Goal: Task Accomplishment & Management: Manage account settings

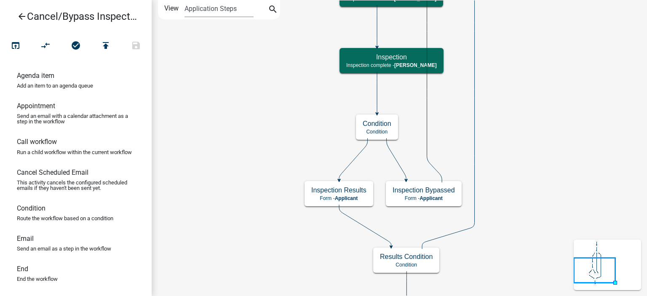
click at [278, 257] on icon "Start Start - Applicant Request Inspection Inspection request - Applicant Sched…" at bounding box center [399, 169] width 495 height 339
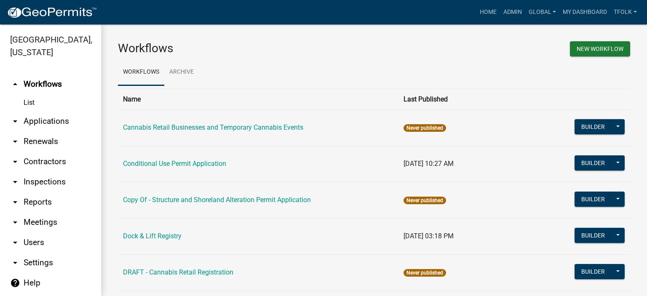
scroll to position [632, 0]
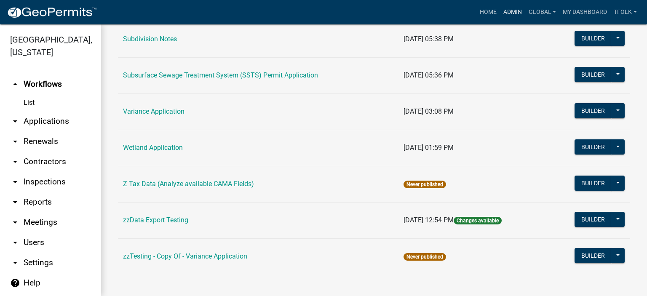
click at [510, 14] on link "Admin" at bounding box center [512, 12] width 25 height 16
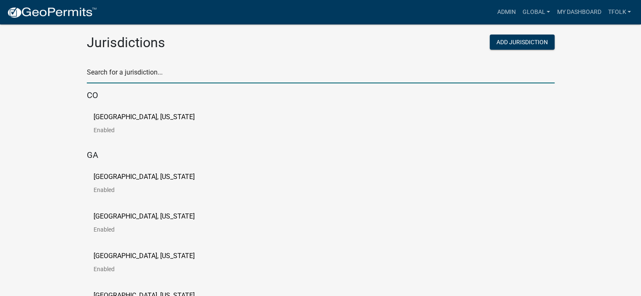
click at [243, 79] on input "text" at bounding box center [321, 74] width 468 height 17
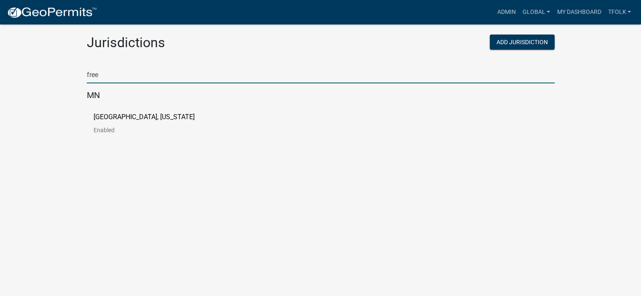
type input "free"
click at [104, 123] on link "[GEOGRAPHIC_DATA], [US_STATE] Enabled" at bounding box center [151, 127] width 115 height 26
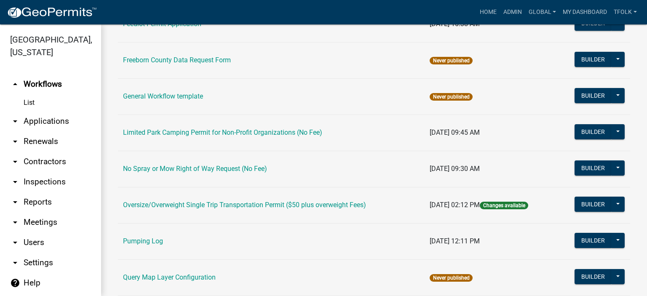
scroll to position [253, 0]
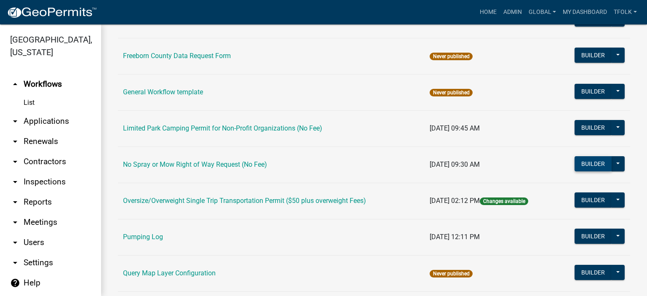
click at [590, 162] on button "Builder" at bounding box center [593, 163] width 37 height 15
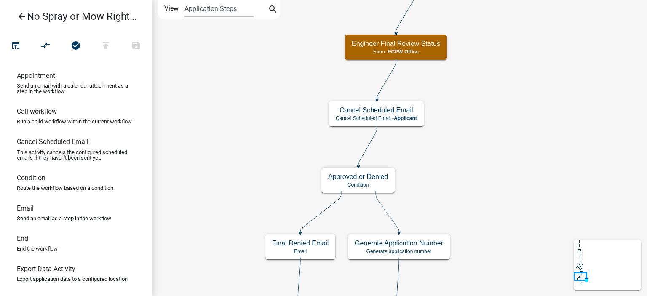
drag, startPoint x: 106, startPoint y: 36, endPoint x: 107, endPoint y: 44, distance: 8.0
click at [106, 37] on div "arrow_back No Spray or Mow Right of Way Request (No Fee) open_in_browser compar…" at bounding box center [76, 148] width 152 height 296
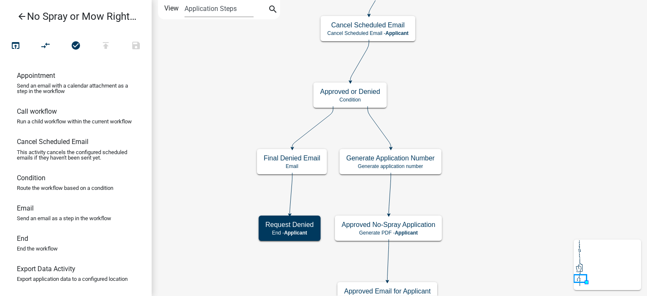
click at [23, 19] on icon "arrow_back" at bounding box center [22, 17] width 10 height 12
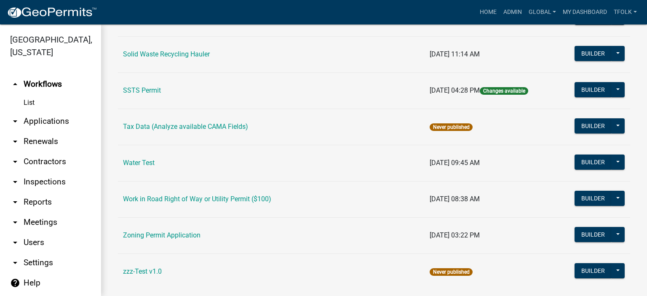
scroll to position [632, 0]
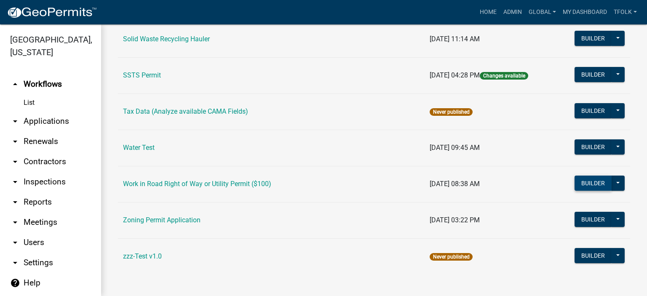
click at [580, 182] on button "Builder" at bounding box center [593, 183] width 37 height 15
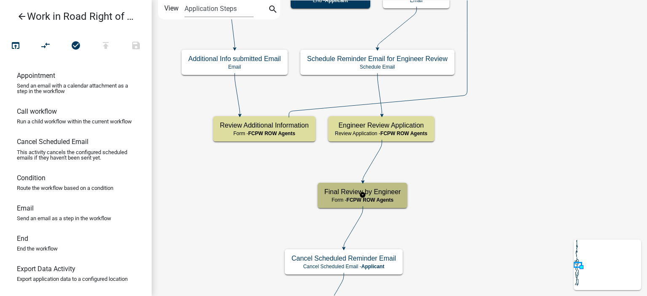
click at [393, 200] on span "FCPW ROW Agents" at bounding box center [370, 200] width 47 height 6
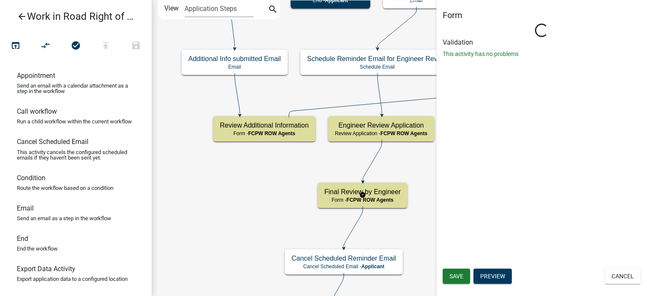
select select "4586246D-6C41-4991-91EB-E7CB84551F71"
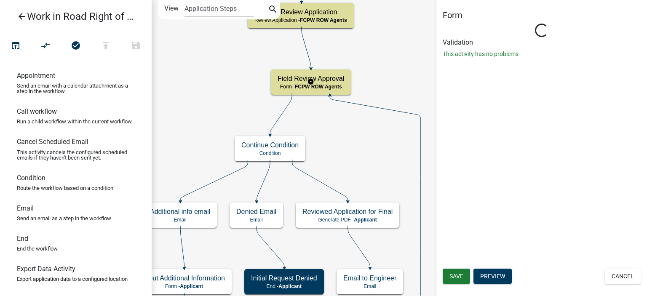
select select "4586246D-6C41-4991-91EB-E7CB84551F71"
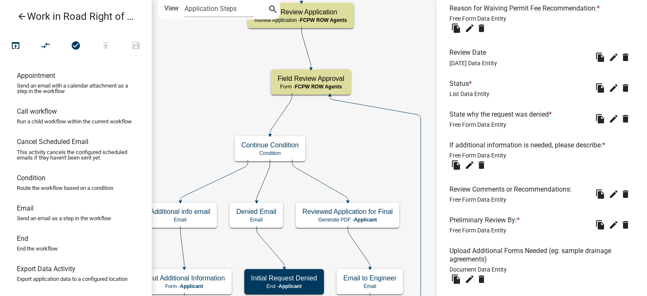
scroll to position [417, 0]
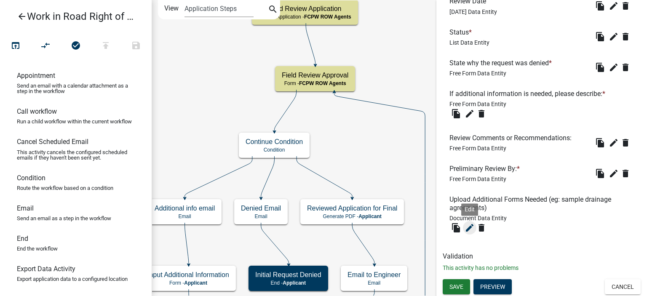
click at [465, 223] on icon "edit" at bounding box center [470, 228] width 10 height 10
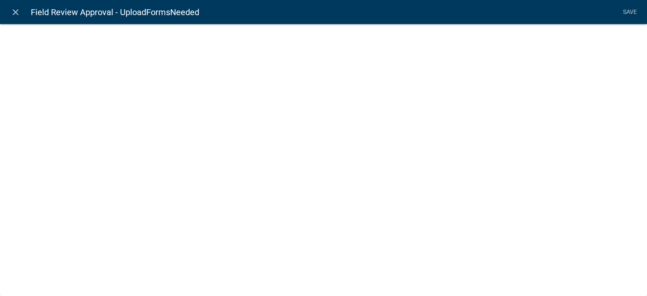
select select "document"
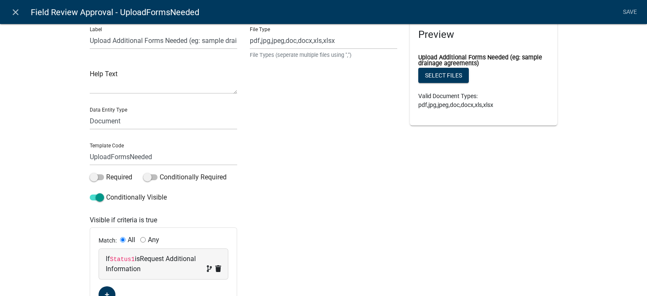
scroll to position [0, 0]
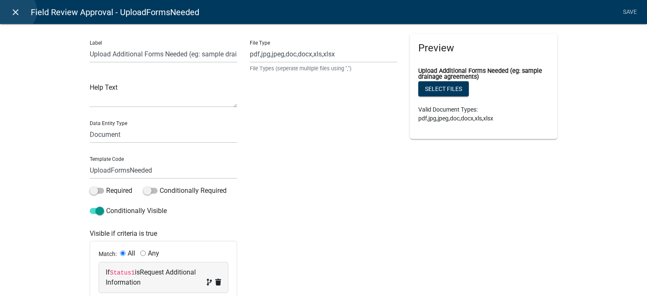
click at [16, 11] on icon "close" at bounding box center [16, 12] width 10 height 10
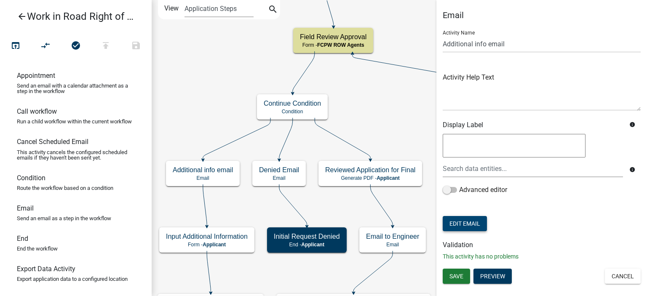
click at [469, 222] on button "Edit Email" at bounding box center [465, 223] width 44 height 15
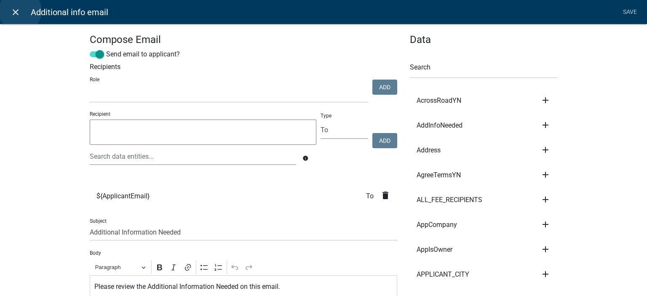
click at [20, 11] on link "close" at bounding box center [15, 11] width 17 height 17
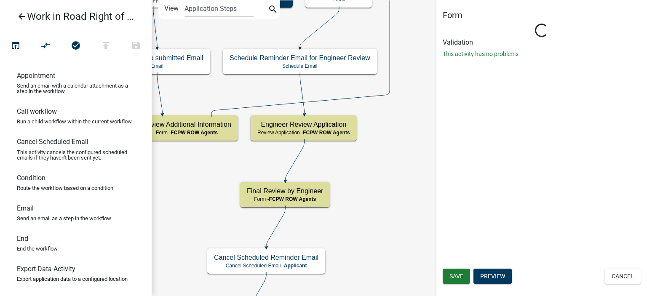
select select "4586246D-6C41-4991-91EB-E7CB84551F71"
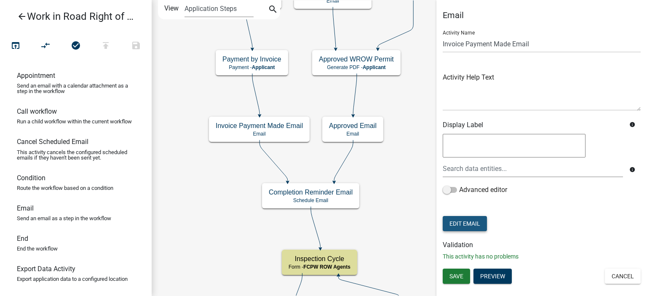
click at [477, 223] on button "Edit Email" at bounding box center [465, 223] width 44 height 15
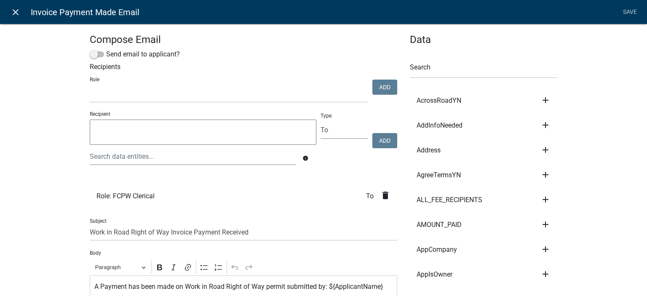
click at [11, 15] on icon "close" at bounding box center [16, 12] width 10 height 10
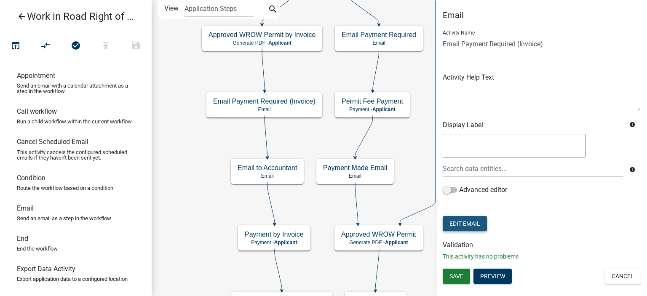
click at [459, 230] on button "Edit Email" at bounding box center [465, 223] width 44 height 15
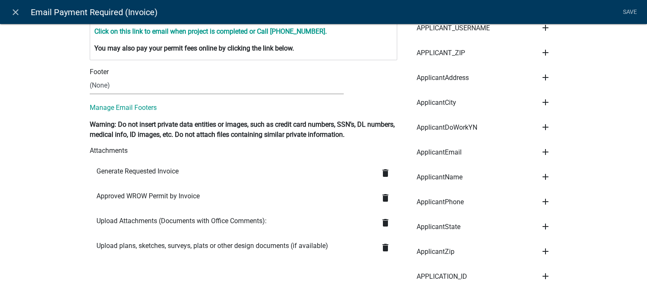
scroll to position [421, 0]
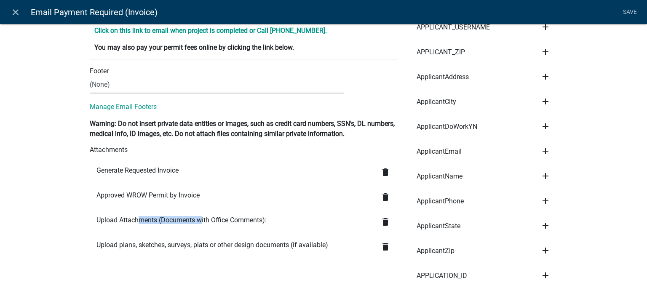
drag, startPoint x: 133, startPoint y: 222, endPoint x: 197, endPoint y: 222, distance: 63.6
click at [197, 222] on li "Upload Attachments (Documents with Office Comments): delete" at bounding box center [244, 222] width 308 height 25
drag, startPoint x: 116, startPoint y: 247, endPoint x: 171, endPoint y: 244, distance: 54.5
click at [171, 244] on li "Upload plans, sketches, surveys, plats or other design documents (if available)…" at bounding box center [244, 247] width 308 height 25
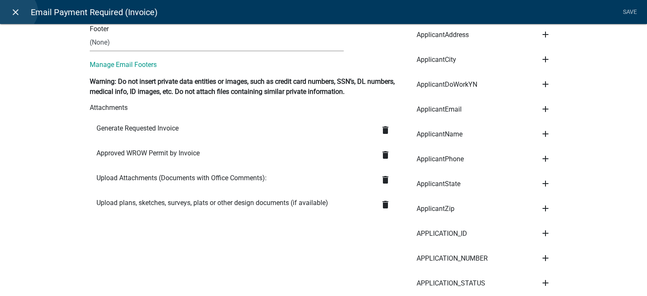
click at [16, 11] on icon "close" at bounding box center [16, 12] width 10 height 10
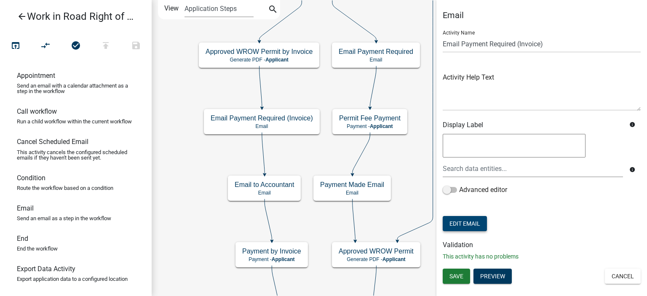
click at [461, 223] on button "Edit Email" at bounding box center [465, 223] width 44 height 15
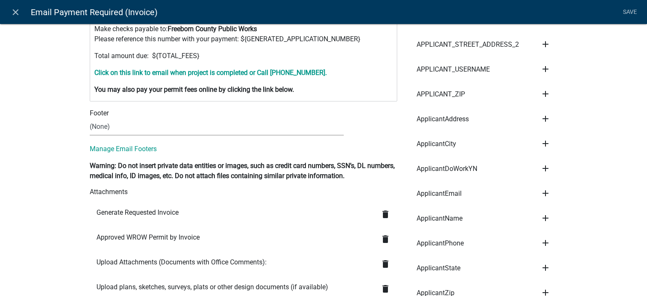
scroll to position [506, 0]
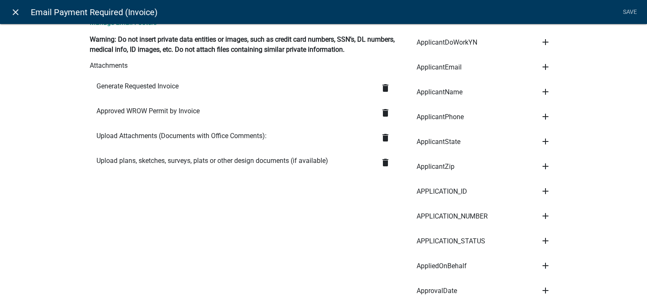
click at [18, 20] on link "close" at bounding box center [15, 11] width 17 height 17
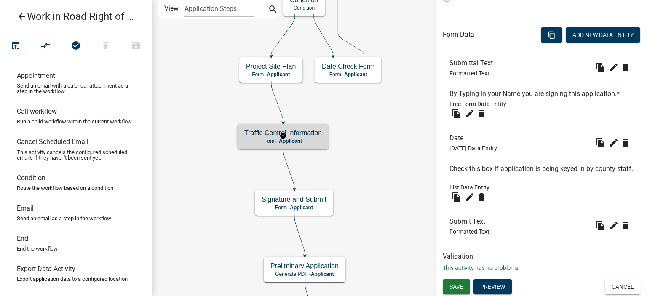
scroll to position [0, 0]
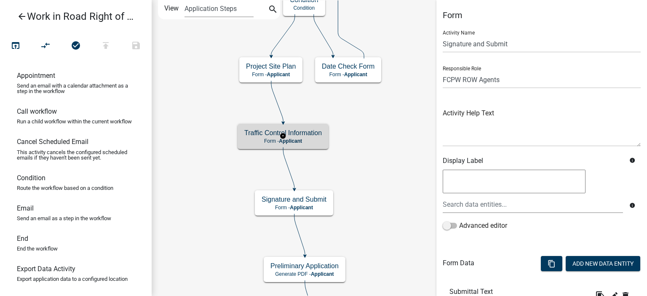
select select "4586246D-6C41-4991-91EB-E7CB84551F71"
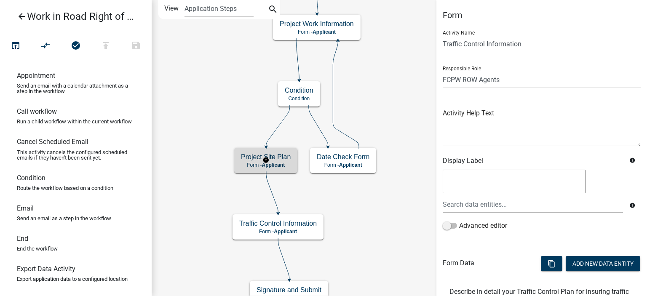
select select "4586246D-6C41-4991-91EB-E7CB84551F71"
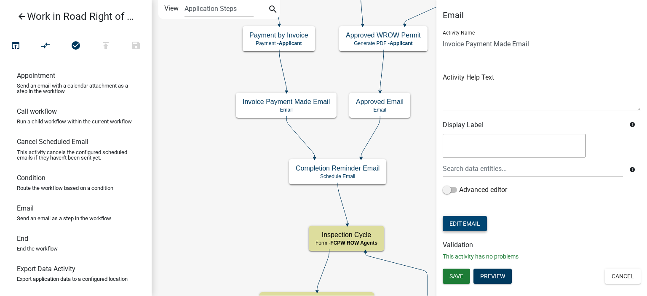
click at [452, 222] on button "Edit Email" at bounding box center [465, 223] width 44 height 15
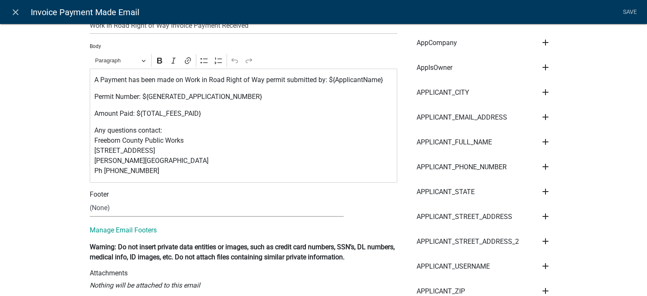
scroll to position [84, 0]
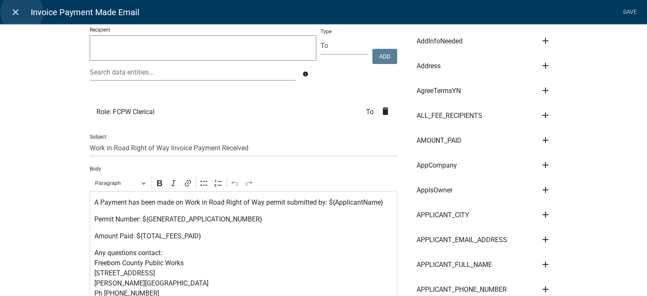
click at [22, 12] on link "close" at bounding box center [15, 11] width 17 height 17
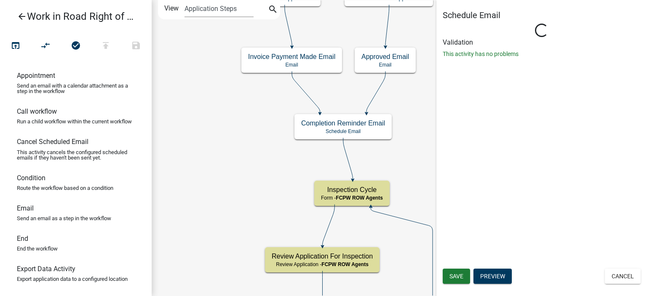
select select "6: 6:00 AM"
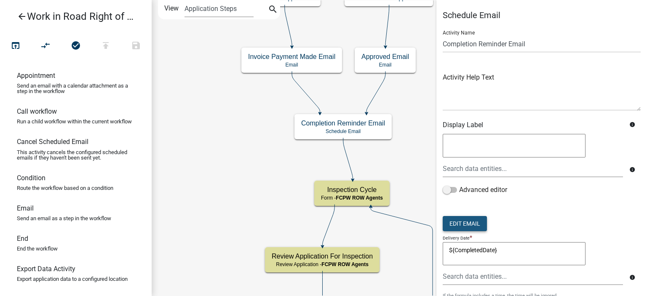
click at [464, 224] on button "Edit Email" at bounding box center [465, 223] width 44 height 15
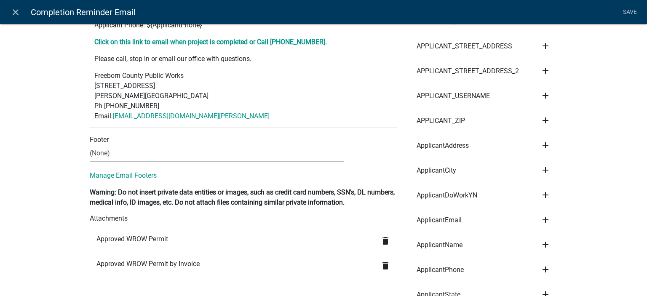
scroll to position [379, 0]
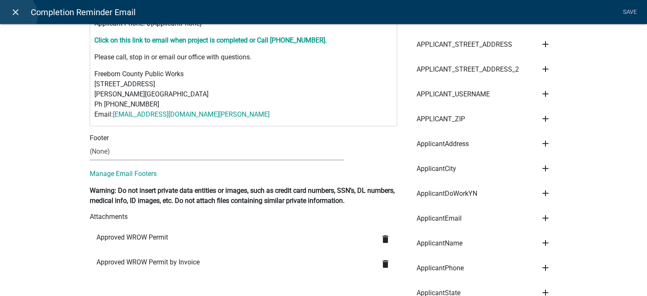
click at [16, 15] on icon "close" at bounding box center [16, 12] width 10 height 10
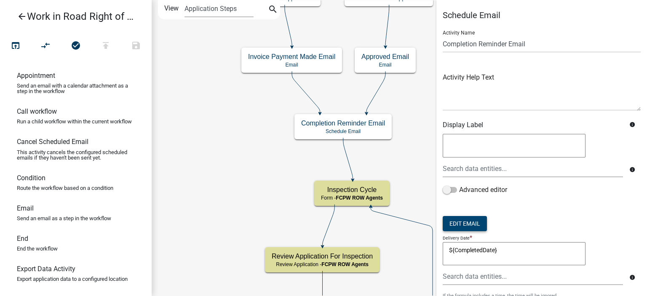
scroll to position [0, 0]
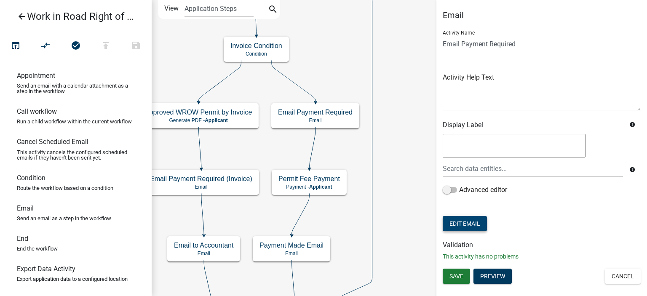
click at [455, 226] on button "Edit Email" at bounding box center [465, 223] width 44 height 15
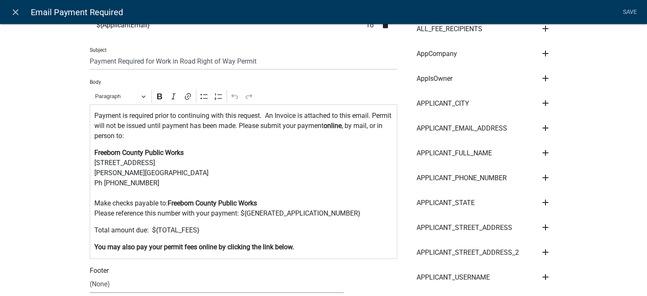
scroll to position [169, 0]
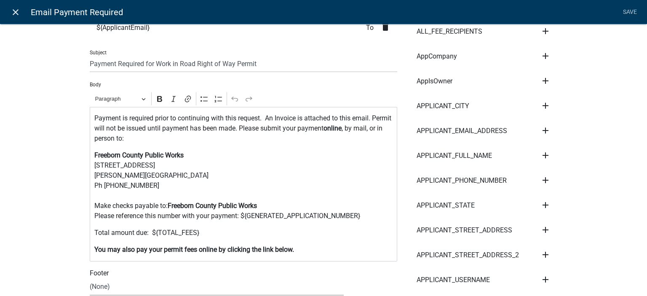
click at [14, 13] on icon "close" at bounding box center [16, 12] width 10 height 10
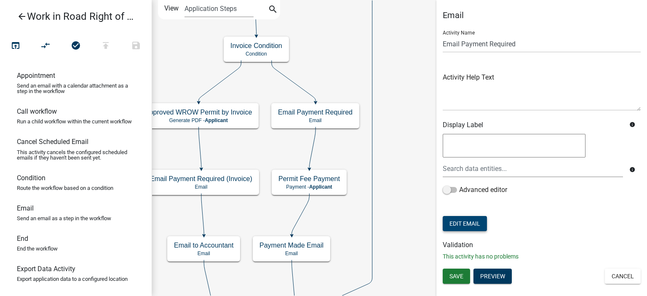
scroll to position [0, 0]
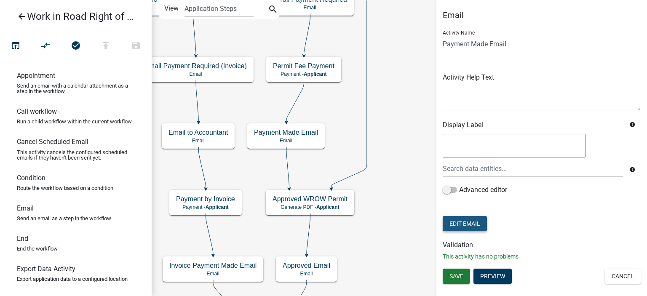
click at [474, 225] on button "Edit Email" at bounding box center [465, 223] width 44 height 15
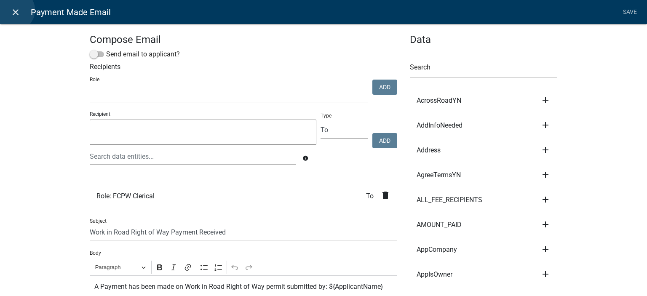
click at [13, 10] on icon "close" at bounding box center [16, 12] width 10 height 10
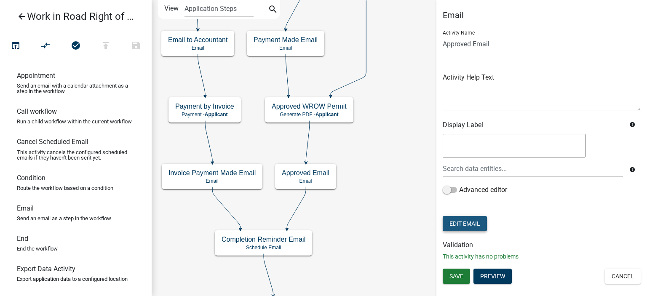
click at [459, 220] on button "Edit Email" at bounding box center [465, 223] width 44 height 15
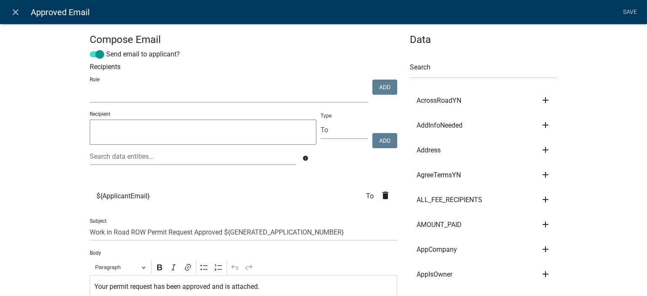
click at [103, 99] on select "FCPW Test Role Email FCPW Office FCPW Oversize Agents Water Admin Feedlot Offic…" at bounding box center [229, 94] width 278 height 17
click at [110, 96] on select "FCPW Test Role Email FCPW Office FCPW Oversize Agents Water Admin Feedlot Offic…" at bounding box center [229, 94] width 278 height 17
select select "4586246d-6c41-4991-91eb-e7cb84551f71"
click at [90, 86] on select "FCPW Test Role Email FCPW Office FCPW Oversize Agents Water Admin Feedlot Offic…" at bounding box center [229, 94] width 278 height 17
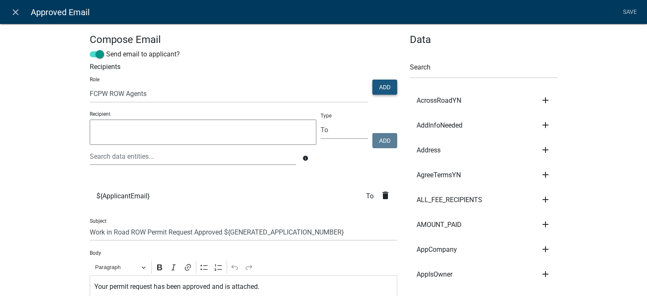
click at [376, 88] on button "Add" at bounding box center [384, 87] width 25 height 15
select select
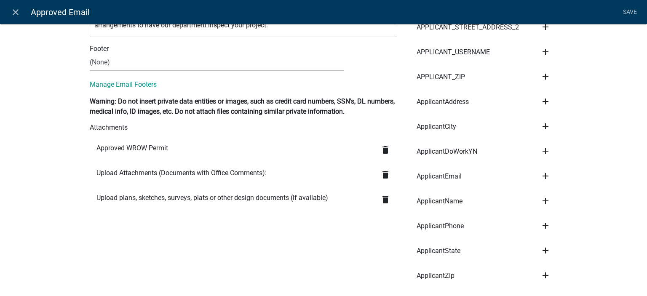
scroll to position [42, 0]
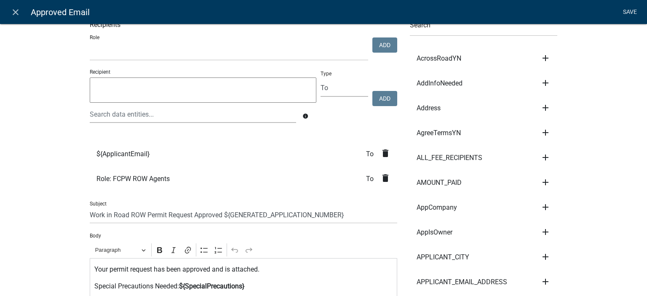
click at [629, 15] on link "Save" at bounding box center [629, 12] width 21 height 16
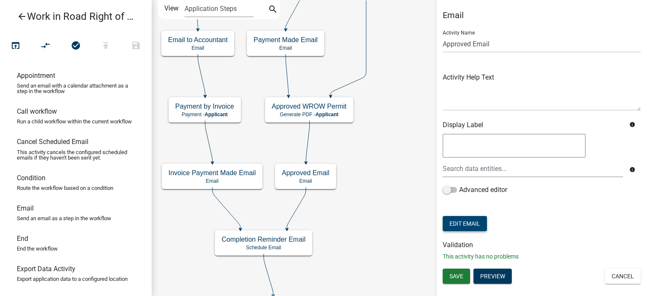
scroll to position [0, 0]
click at [458, 276] on span "Save" at bounding box center [457, 276] width 14 height 7
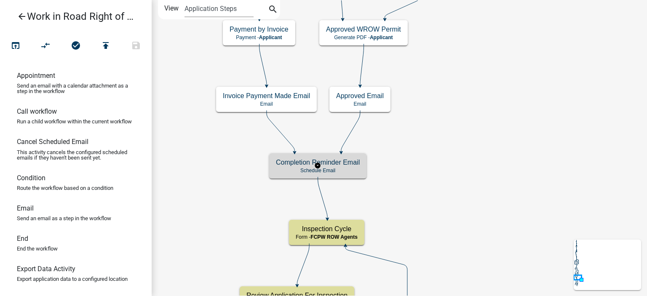
click at [335, 172] on p "Schedule Email" at bounding box center [318, 171] width 84 height 6
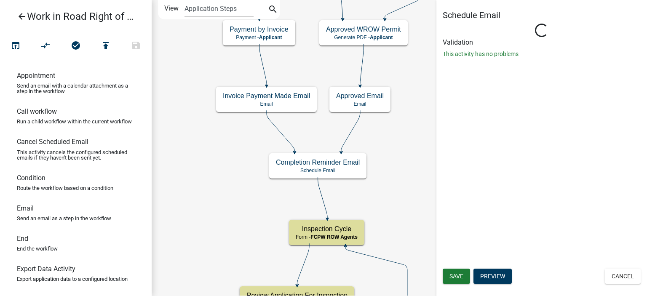
select select "6: 6:00 AM"
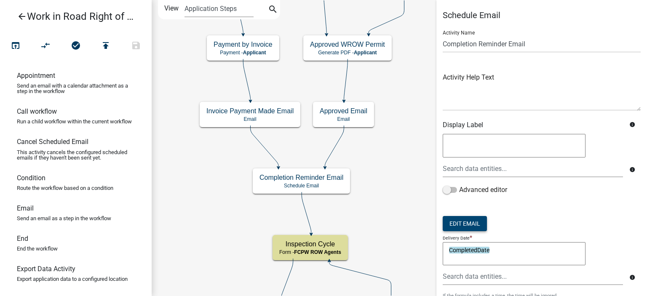
click at [466, 222] on button "Edit Email" at bounding box center [465, 223] width 44 height 15
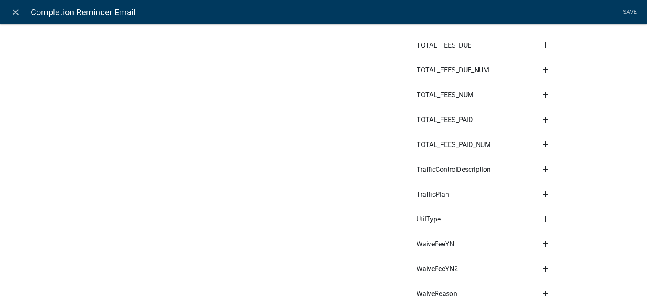
scroll to position [4635, 0]
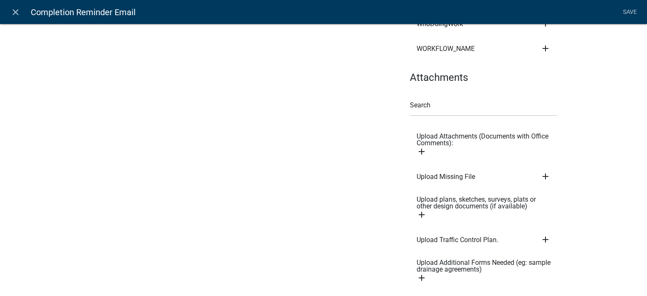
click at [420, 147] on icon "add" at bounding box center [422, 152] width 10 height 10
click at [420, 210] on icon "add" at bounding box center [422, 215] width 10 height 10
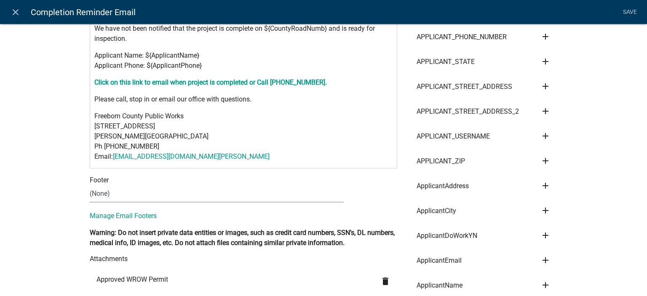
scroll to position [463, 0]
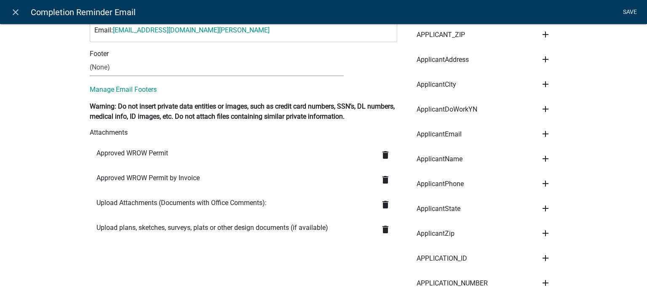
click at [627, 12] on link "Save" at bounding box center [629, 12] width 21 height 16
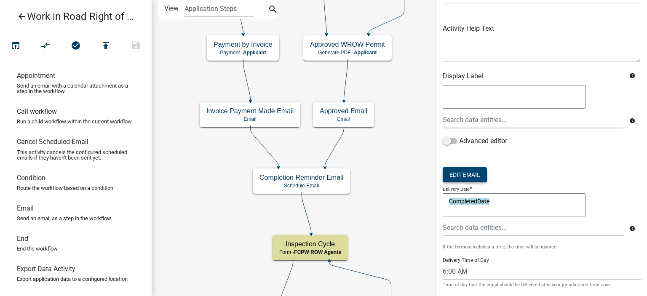
scroll to position [93, 0]
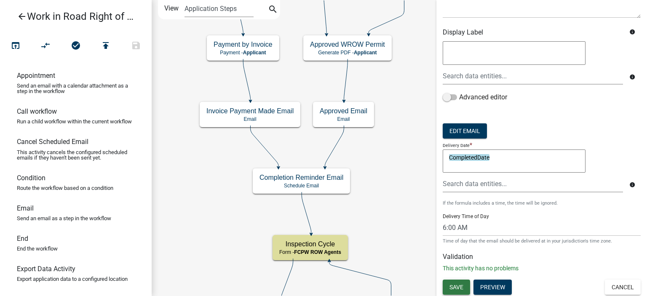
click at [460, 289] on span "Save" at bounding box center [457, 287] width 14 height 7
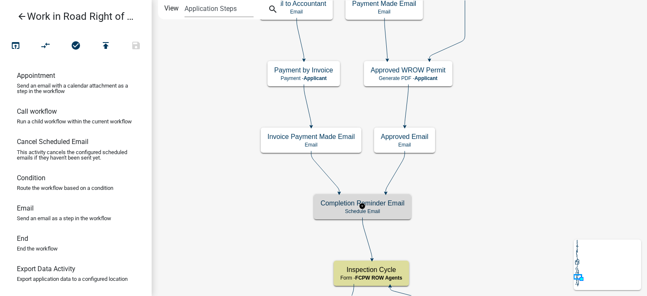
click at [321, 216] on div "Completion Reminder Email Schedule Email" at bounding box center [362, 206] width 97 height 25
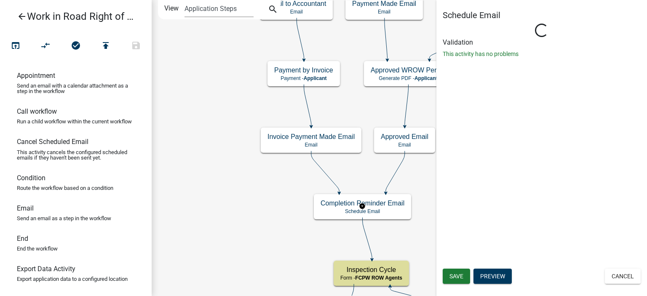
select select "6: 6:00 AM"
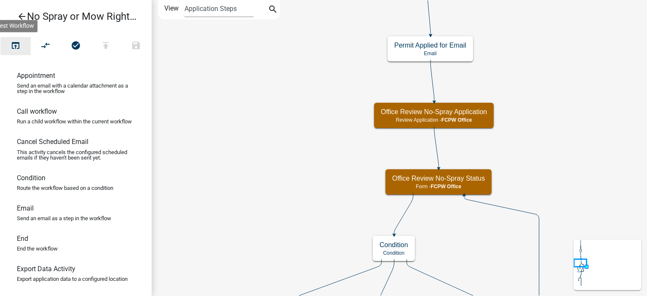
click at [17, 47] on icon "open_in_browser" at bounding box center [16, 46] width 10 height 12
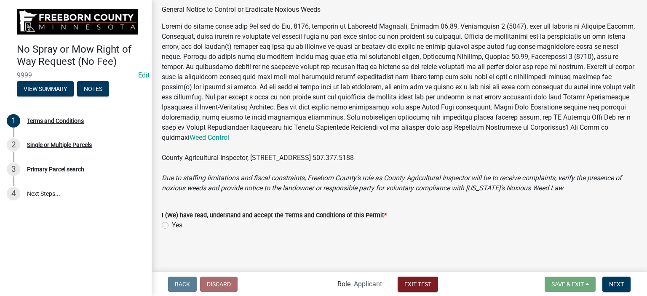
scroll to position [290, 0]
click at [179, 228] on label "Yes" at bounding box center [177, 225] width 11 height 10
click at [177, 226] on input "Yes" at bounding box center [174, 222] width 5 height 5
radio input "true"
click at [619, 280] on button "Next" at bounding box center [616, 284] width 28 height 15
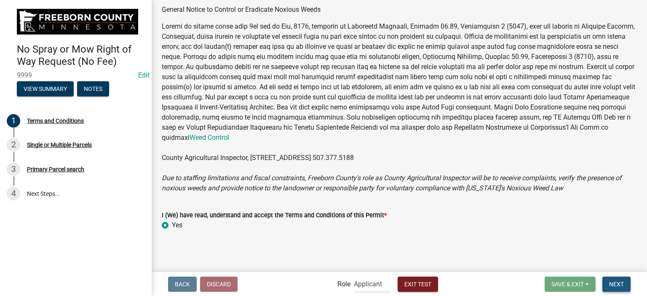
scroll to position [0, 0]
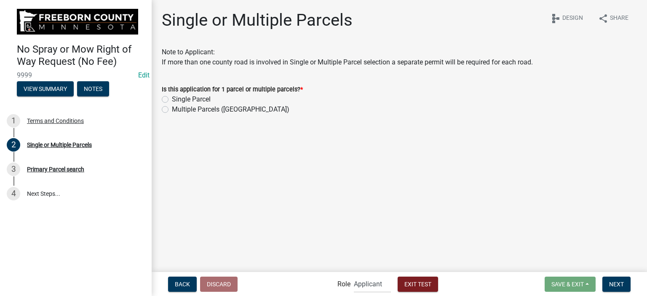
click at [206, 99] on label "Single Parcel" at bounding box center [191, 99] width 39 height 10
click at [177, 99] on input "Single Parcel" at bounding box center [174, 96] width 5 height 5
radio input "true"
click at [624, 289] on button "Next" at bounding box center [616, 284] width 28 height 15
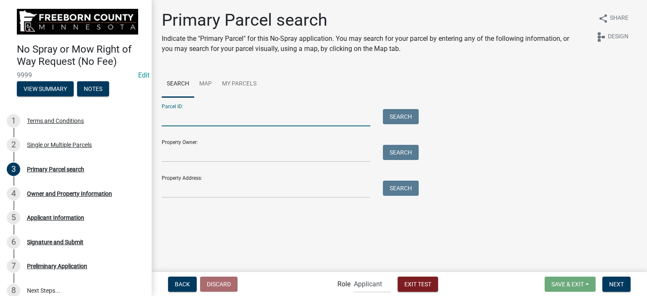
click at [231, 120] on input "Parcel ID:" at bounding box center [266, 117] width 209 height 17
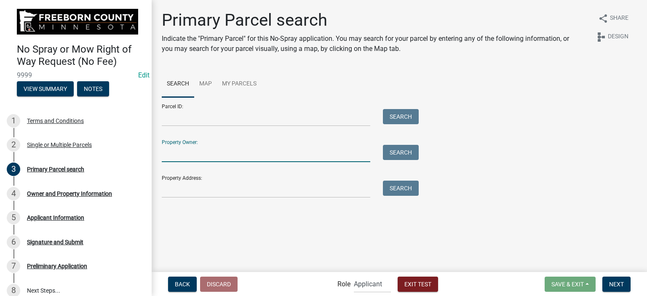
click at [167, 153] on input "Property Owner:" at bounding box center [266, 153] width 209 height 17
type input "smith"
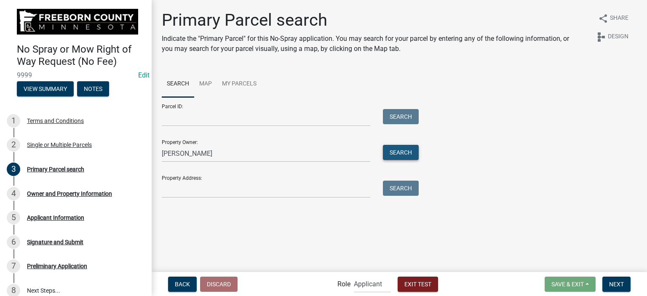
click at [399, 151] on button "Search" at bounding box center [401, 152] width 36 height 15
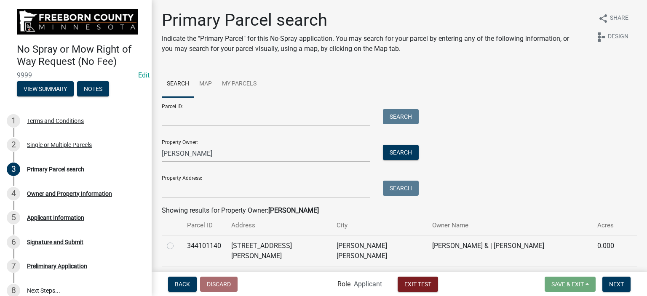
click at [177, 241] on label at bounding box center [177, 241] width 0 height 0
click at [177, 246] on input "radio" at bounding box center [179, 243] width 5 height 5
radio input "true"
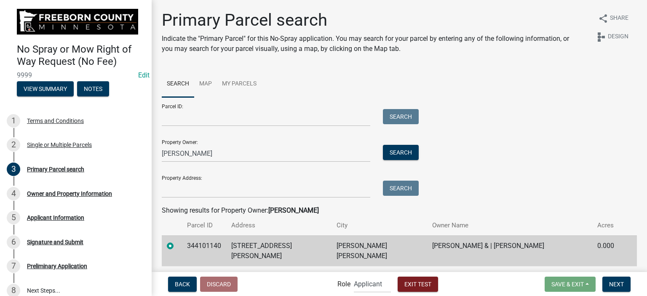
click at [603, 276] on div "Back Discard Role Applicant FCPW Office Admin Exit Test Save & Exit Save Save &…" at bounding box center [399, 284] width 482 height 17
click at [611, 282] on span "Next" at bounding box center [616, 284] width 15 height 7
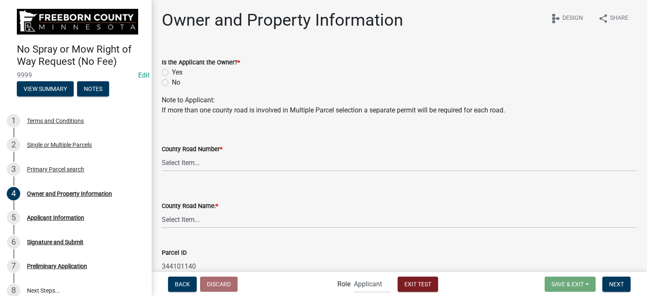
click at [172, 74] on label "Yes" at bounding box center [177, 72] width 11 height 10
click at [172, 73] on input "Yes" at bounding box center [174, 69] width 5 height 5
radio input "true"
click at [210, 164] on select "Select Item... CSAH 001 CSAH 002 CSAH 003 CSAH 004 CSAH 005 CSAH 006 CSAH 007 C…" at bounding box center [399, 162] width 475 height 17
click at [162, 154] on select "Select Item... CSAH 001 CSAH 002 CSAH 003 CSAH 004 CSAH 005 CSAH 006 CSAH 007 C…" at bounding box center [399, 162] width 475 height 17
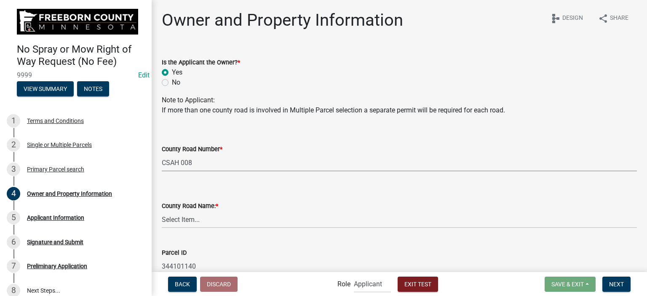
select select "84f700e1-ebf6-43bd-b24a-731e57a323f9"
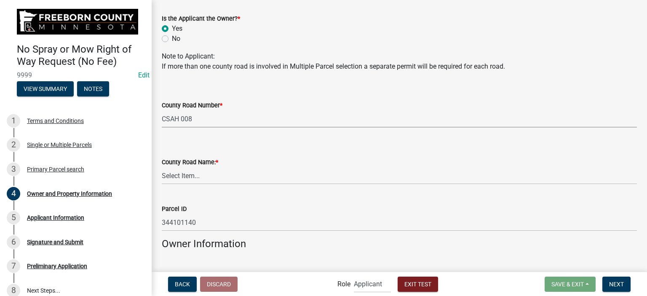
scroll to position [126, 0]
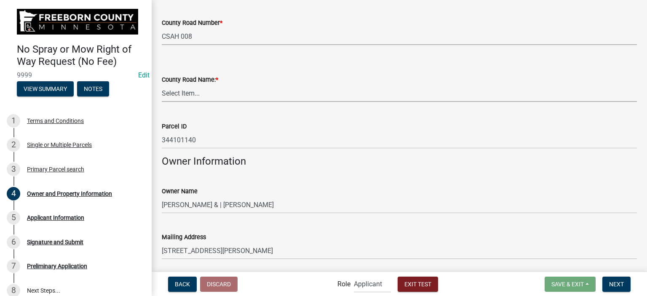
click at [219, 89] on select "Select Item... 1 AV 1 AV N 1 AV NE 1 AV NW 1 AV S 1 AV SE 1 AV SW 1 AV W 1 ST 1…" at bounding box center [399, 93] width 475 height 17
click at [162, 85] on select "Select Item... 1 AV 1 AV N 1 AV NE 1 AV NW 1 AV S 1 AV SE 1 AV SW 1 AV W 1 ST 1…" at bounding box center [399, 93] width 475 height 17
select select "12d0a52e-116a-47c8-ac25-6a2d5e580cac"
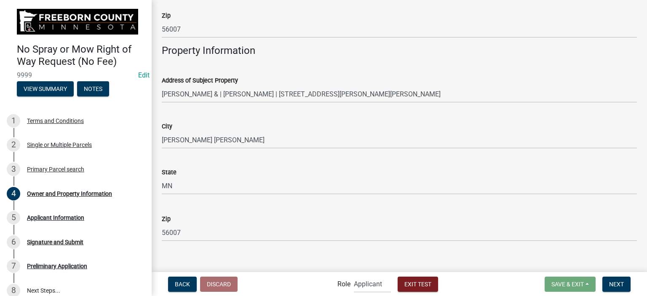
scroll to position [495, 0]
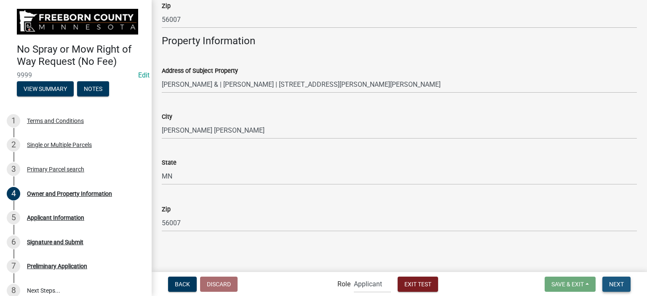
click at [620, 283] on span "Next" at bounding box center [616, 284] width 15 height 7
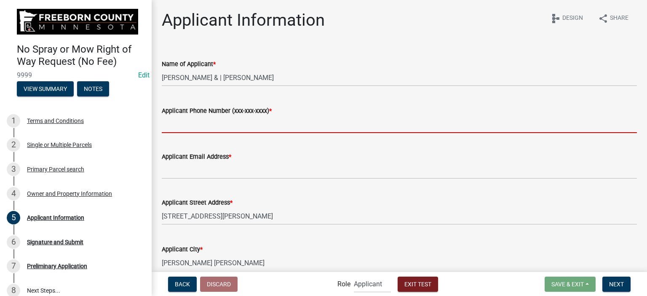
click at [238, 132] on input "Applicant Phone Number (xxx-xxx-xxxx) *" at bounding box center [399, 124] width 475 height 17
type input "1231231234"
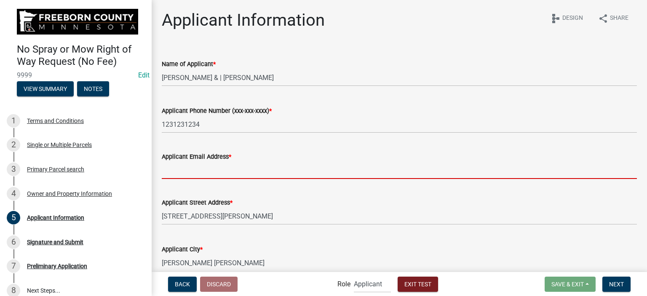
click at [214, 169] on input "Applicant Email Address *" at bounding box center [399, 170] width 475 height 17
type input "applicant@email.com"
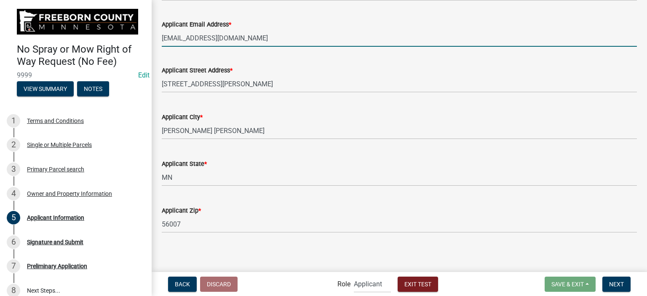
scroll to position [135, 0]
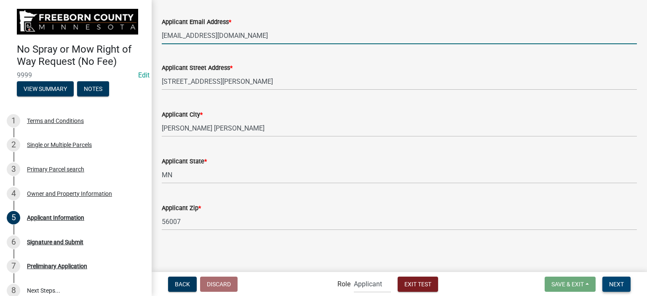
click at [613, 285] on span "Next" at bounding box center [616, 284] width 15 height 7
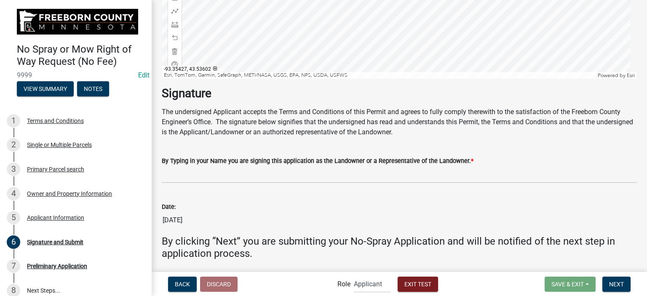
scroll to position [337, 0]
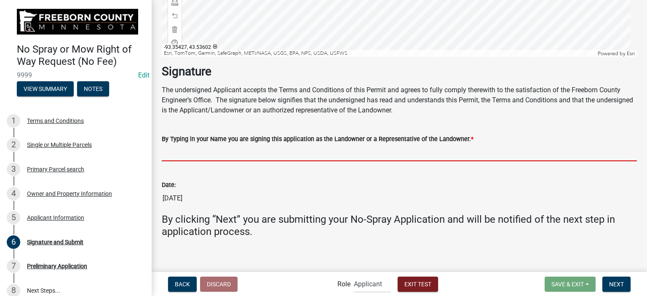
click at [379, 152] on input "By Typing in your Name you are signing this application as the Landowner or a R…" at bounding box center [399, 152] width 475 height 17
type input "Owner Agent"
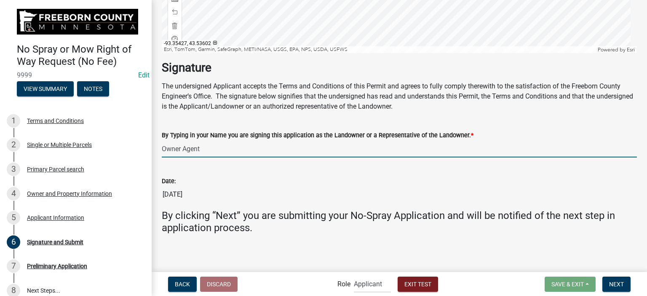
scroll to position [343, 0]
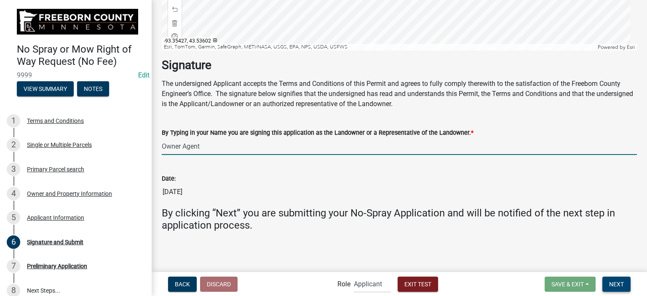
click at [619, 279] on button "Next" at bounding box center [616, 284] width 28 height 15
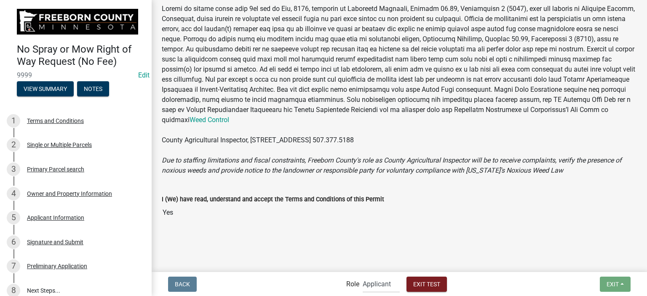
scroll to position [388, 0]
click at [379, 286] on select "Applicant FCPW Office Admin" at bounding box center [381, 284] width 37 height 17
select select "2184e4f9-9ec2-48d1-a265-0ba2b8181137"
click at [363, 276] on select "Applicant FCPW Office Admin" at bounding box center [381, 284] width 37 height 17
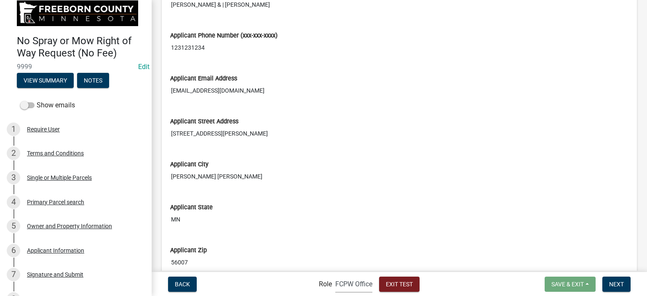
scroll to position [1764, 0]
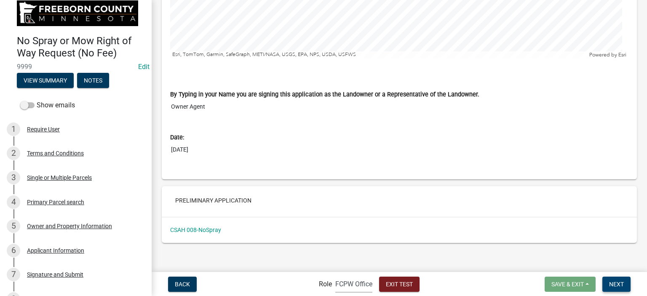
click at [620, 284] on span "Next" at bounding box center [616, 284] width 15 height 7
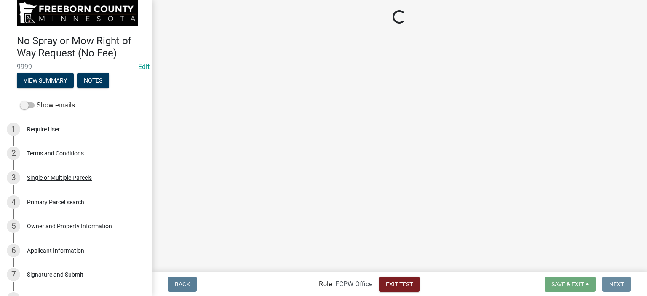
scroll to position [0, 0]
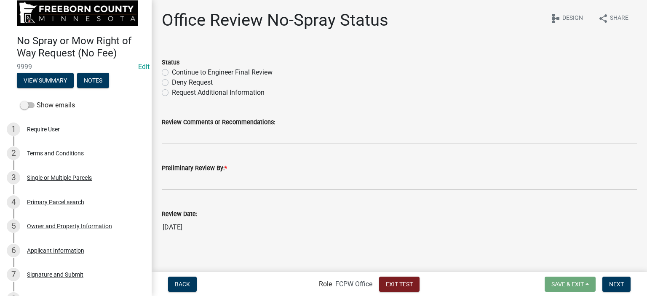
click at [212, 74] on label "Continue to Engineer Final Review" at bounding box center [222, 72] width 101 height 10
click at [177, 73] on input "Continue to Engineer Final Review" at bounding box center [174, 69] width 5 height 5
radio input "true"
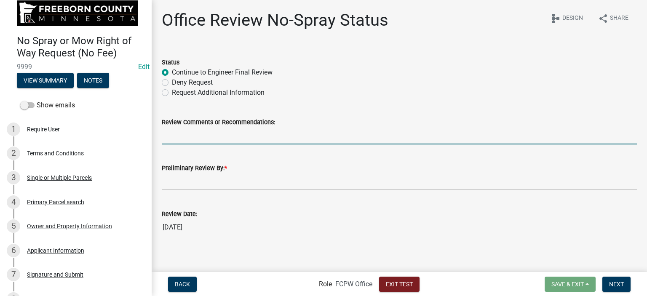
click at [216, 135] on input "Review Comments or Recommendations:" at bounding box center [399, 135] width 475 height 17
type input "kfdgksdf;jkgn ng;daso;igsd;gn dfkngjnsdajn .jksadfg;jnang jan.jvnasfgk nfajkgnk…"
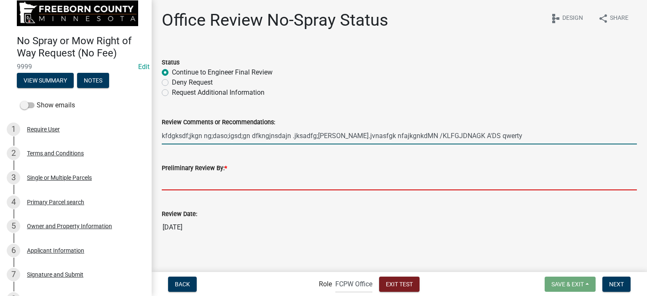
click at [212, 182] on input "Preliminary Review By: *" at bounding box center [399, 181] width 475 height 17
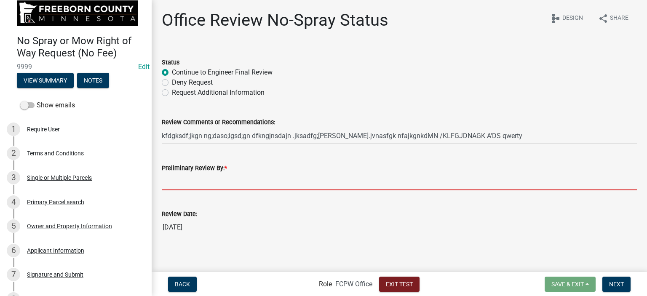
type input "Reviewer"
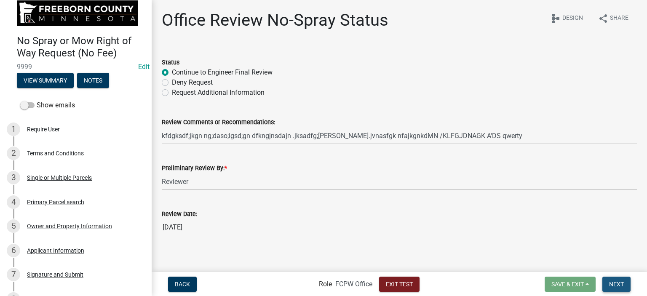
click at [622, 290] on button "Next" at bounding box center [616, 284] width 28 height 15
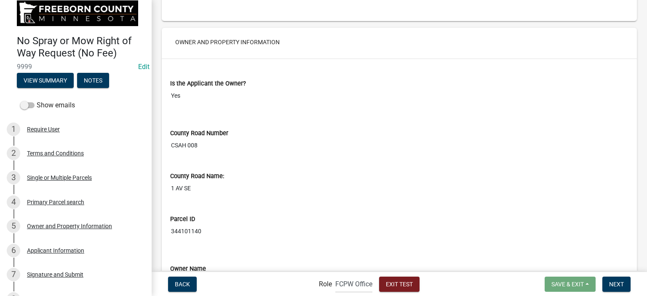
scroll to position [548, 0]
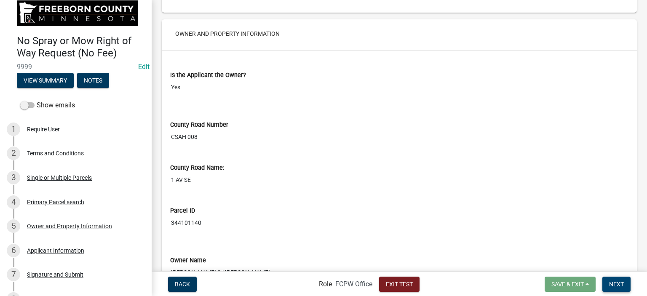
click at [608, 278] on button "Next" at bounding box center [616, 284] width 28 height 15
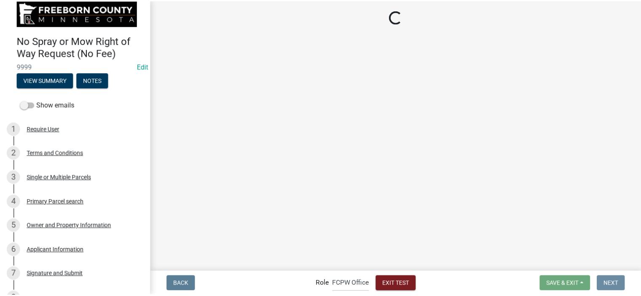
scroll to position [0, 0]
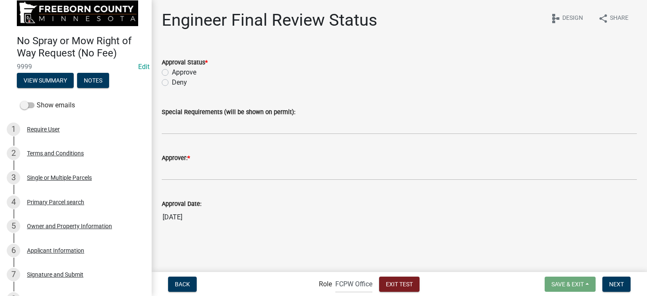
click at [189, 70] on label "Approve" at bounding box center [184, 72] width 24 height 10
click at [177, 70] on input "Approve" at bounding box center [174, 69] width 5 height 5
radio input "true"
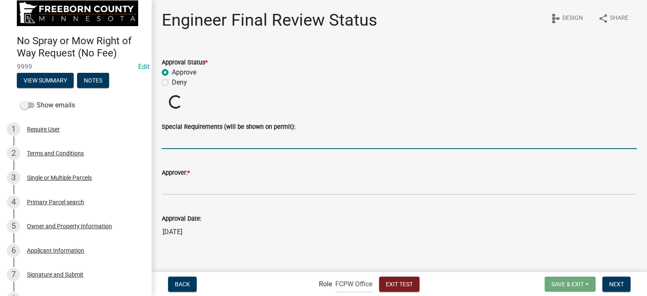
click at [199, 139] on input "Special Requirements (will be shown on permit):" at bounding box center [399, 140] width 475 height 17
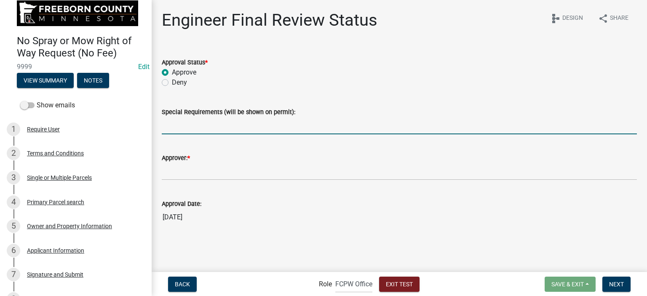
type input "special requirements sdifnld;askn fkldas nfkascf akdas alkaslkgnasfklasd;gl knf…"
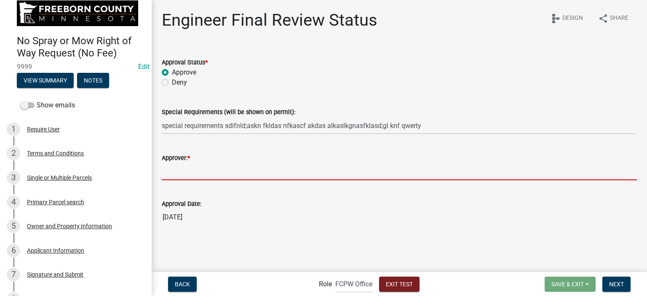
click at [230, 178] on input "Approver: *" at bounding box center [399, 171] width 475 height 17
type input "Test Approver"
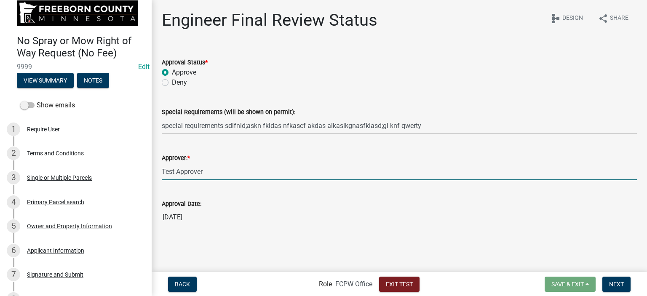
click at [358, 225] on input "08/14/2025" at bounding box center [399, 217] width 475 height 17
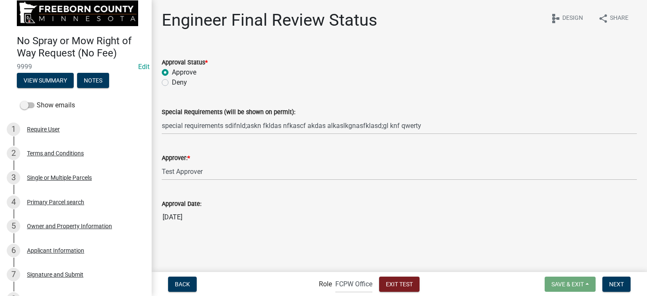
click at [380, 249] on main "Engineer Final Review Status share Share schema Design Approval Status * Approv…" at bounding box center [399, 135] width 495 height 271
click at [617, 284] on span "Next" at bounding box center [616, 284] width 15 height 7
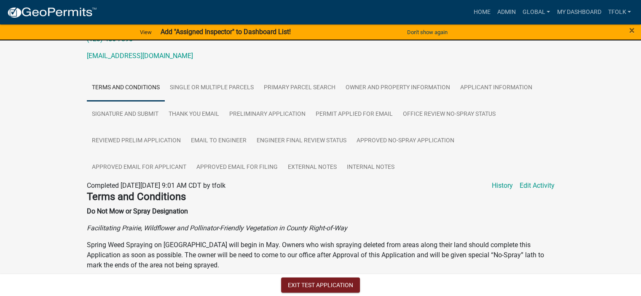
scroll to position [126, 0]
click at [375, 139] on link "Approved No-Spray Application" at bounding box center [405, 141] width 108 height 27
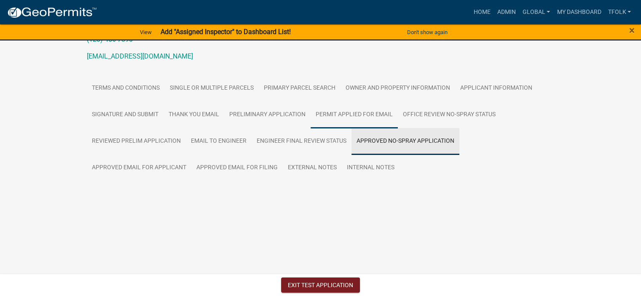
scroll to position [67, 0]
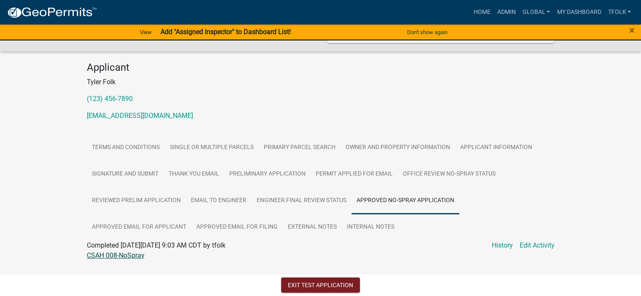
click at [104, 260] on link "CSAH 008-NoSpray" at bounding box center [116, 256] width 58 height 8
click at [166, 209] on link "Reviewed Prelim Application" at bounding box center [136, 200] width 99 height 27
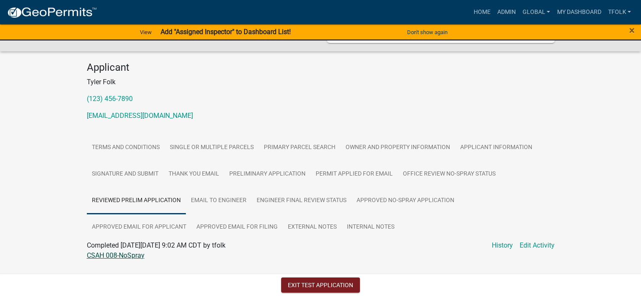
click at [132, 256] on link "CSAH 008-NoSpray" at bounding box center [116, 256] width 58 height 8
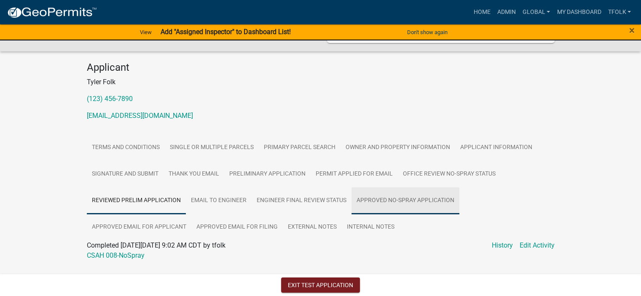
click at [388, 197] on link "Approved No-Spray Application" at bounding box center [405, 200] width 108 height 27
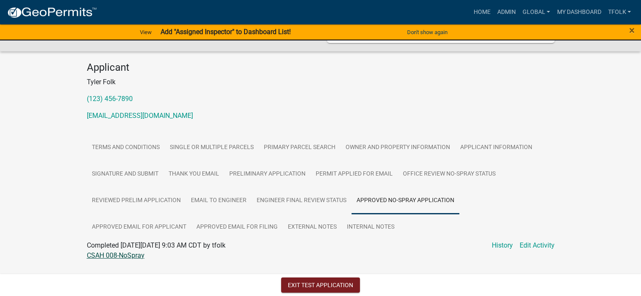
click at [137, 257] on link "CSAH 008-NoSpray" at bounding box center [116, 256] width 58 height 8
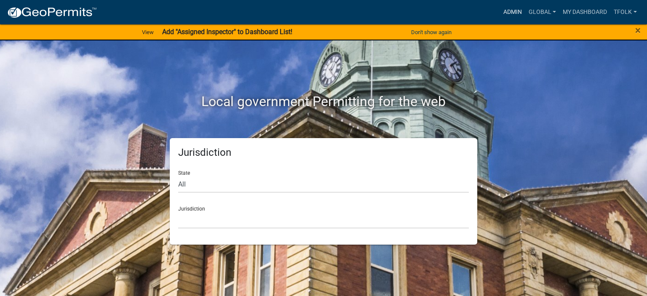
click at [504, 16] on link "Admin" at bounding box center [512, 12] width 25 height 16
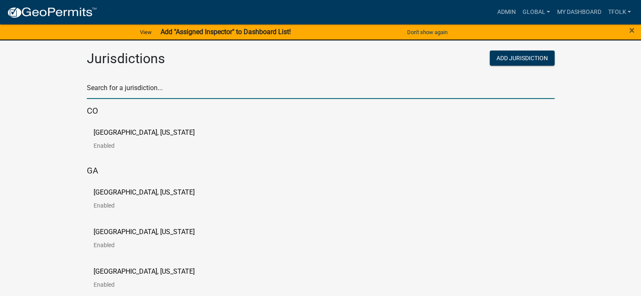
click at [237, 95] on input "text" at bounding box center [321, 90] width 468 height 17
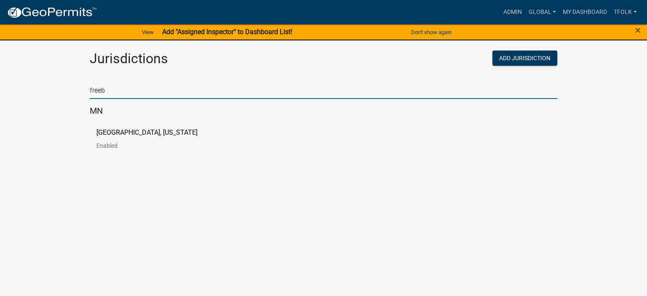
type input "freeb"
click at [110, 147] on p "Enabled" at bounding box center [153, 146] width 115 height 6
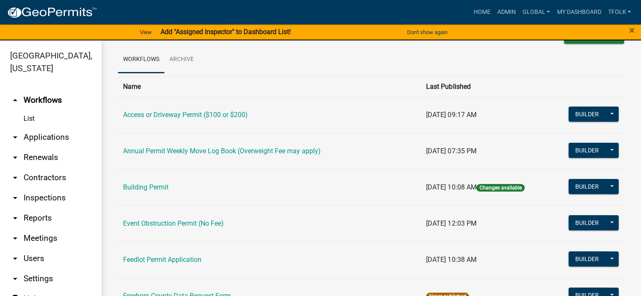
scroll to position [42, 0]
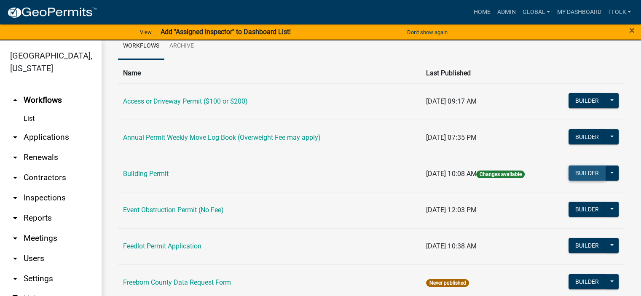
click at [573, 178] on button "Builder" at bounding box center [586, 173] width 37 height 15
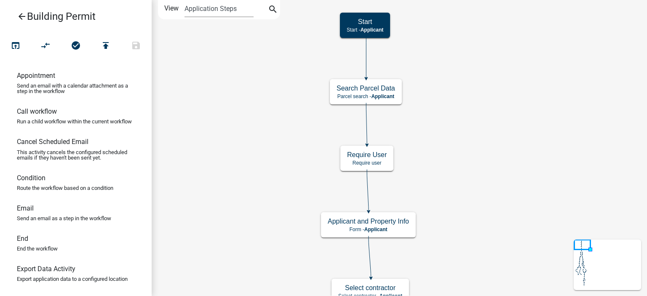
click at [19, 19] on icon "arrow_back" at bounding box center [22, 17] width 10 height 12
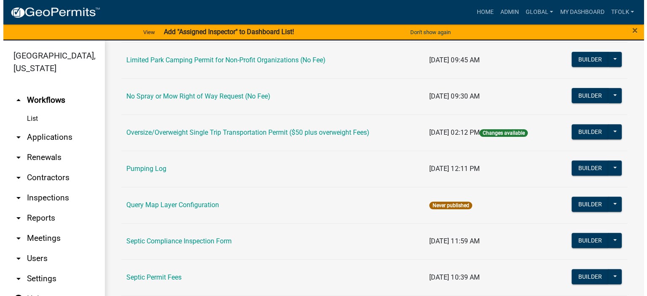
scroll to position [295, 0]
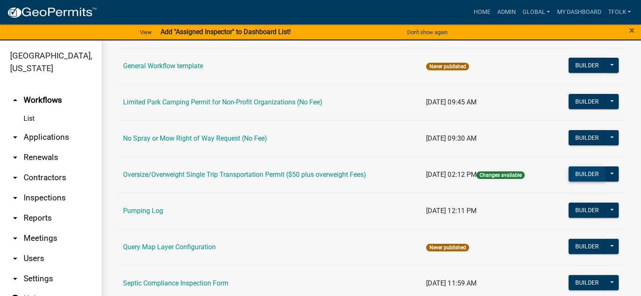
click at [578, 176] on button "Builder" at bounding box center [586, 173] width 37 height 15
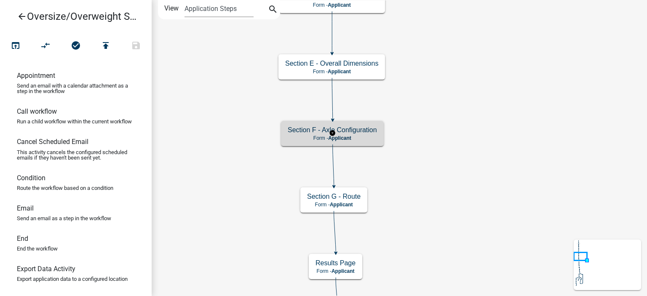
click at [372, 136] on p "Form - Applicant" at bounding box center [332, 138] width 89 height 6
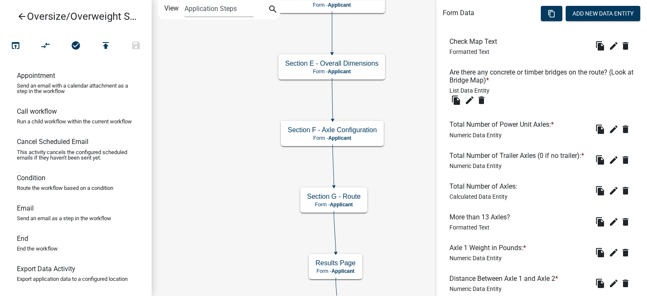
scroll to position [295, 0]
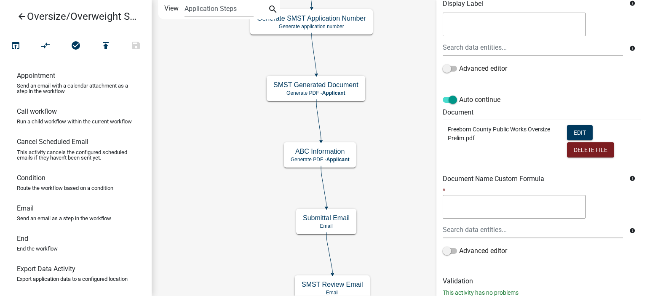
scroll to position [169, 0]
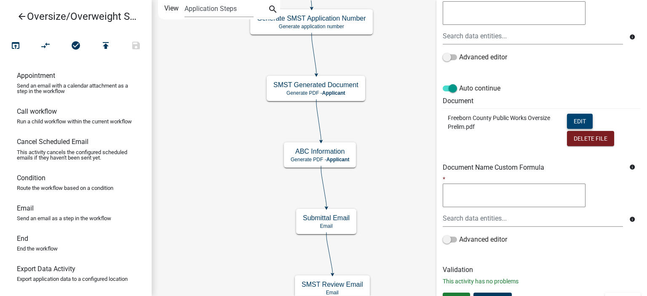
click at [573, 120] on button "Edit" at bounding box center [580, 121] width 26 height 15
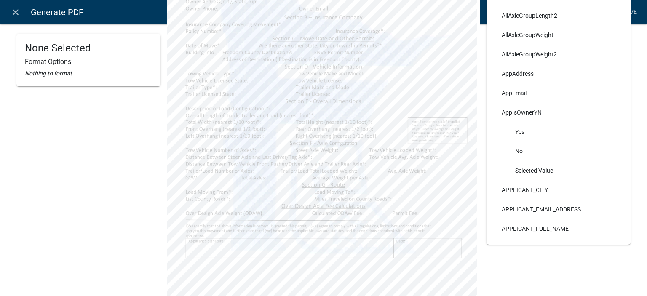
scroll to position [0, 0]
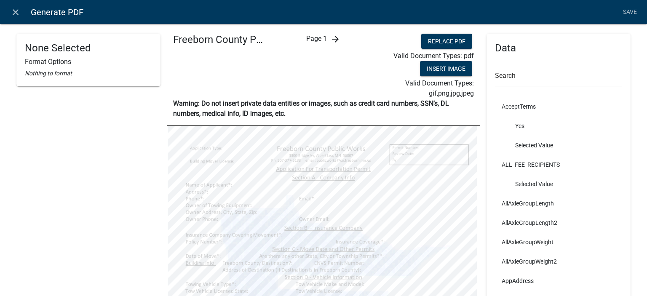
click at [332, 37] on icon "arrow_forward" at bounding box center [335, 39] width 10 height 10
drag, startPoint x: 17, startPoint y: 15, endPoint x: 160, endPoint y: 18, distance: 143.3
click at [17, 15] on icon "close" at bounding box center [16, 12] width 10 height 10
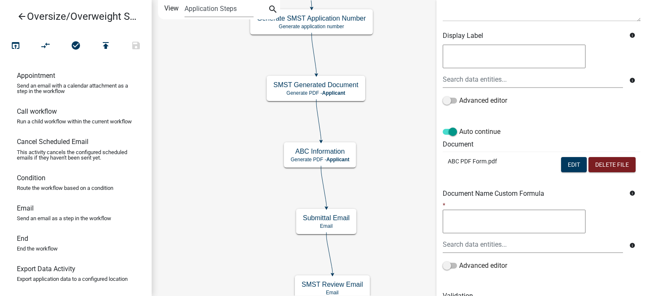
scroll to position [126, 0]
click at [567, 163] on button "Edit" at bounding box center [574, 163] width 26 height 15
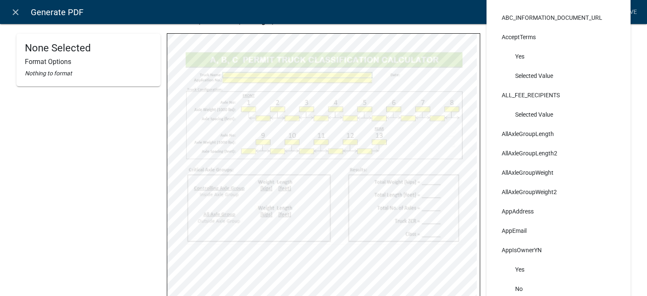
scroll to position [42, 0]
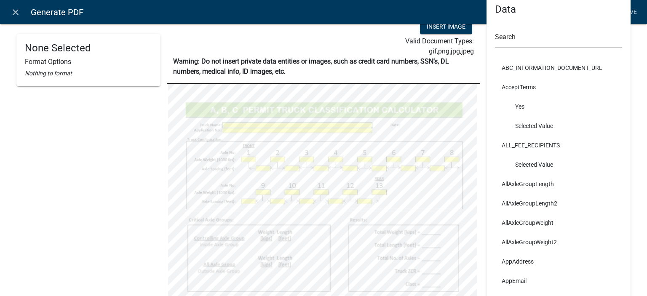
select select
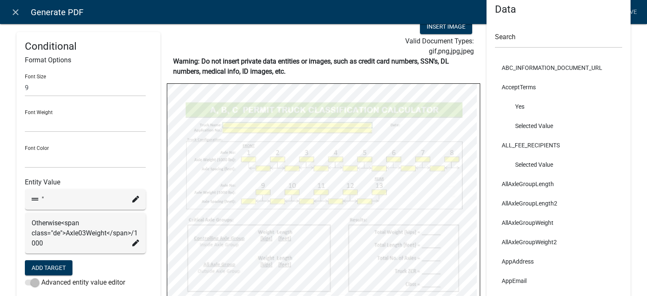
select select
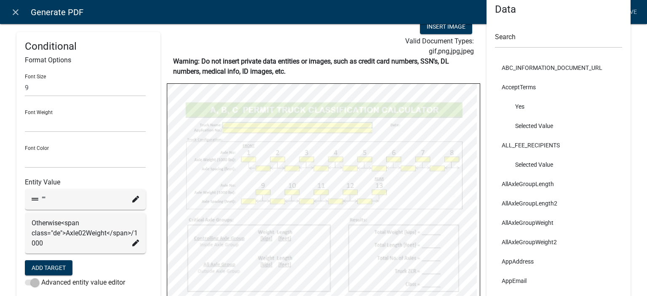
select select
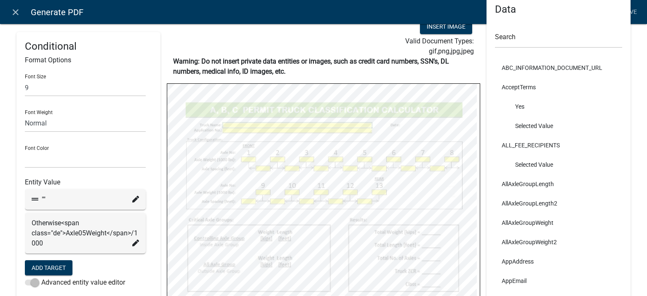
select select
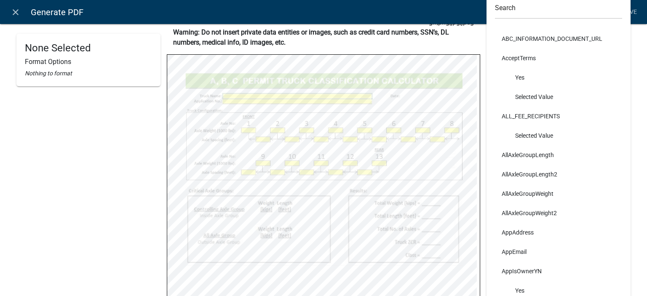
scroll to position [84, 0]
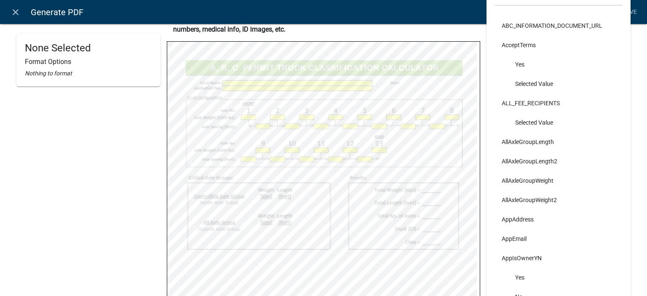
select select
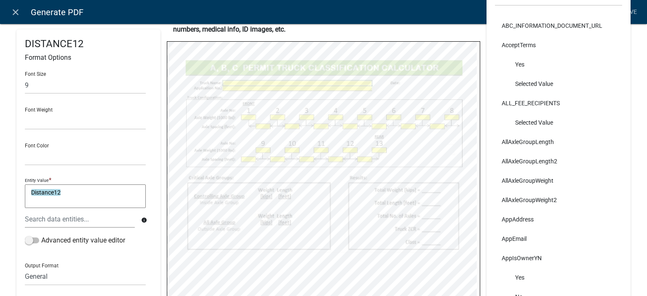
select select
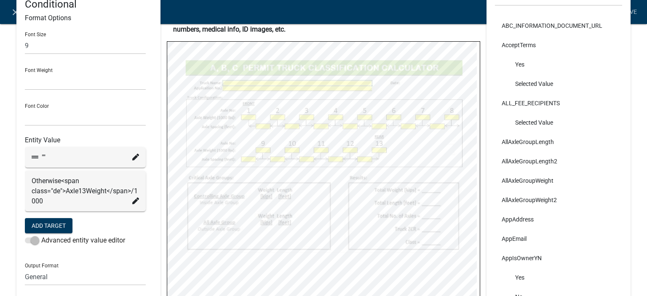
click at [136, 159] on icon at bounding box center [135, 157] width 7 height 7
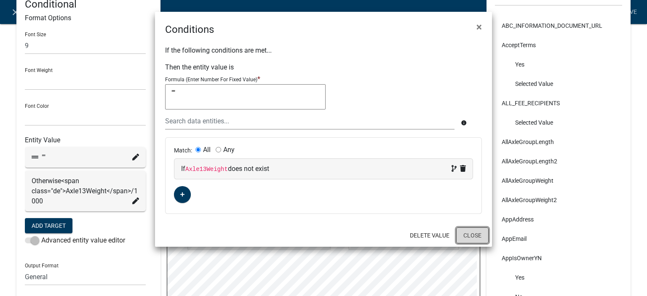
click at [472, 238] on button "Close" at bounding box center [472, 236] width 32 height 16
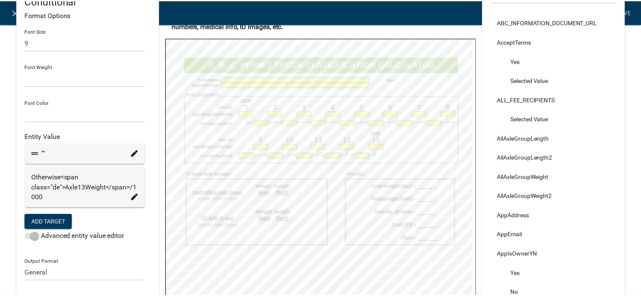
scroll to position [42, 0]
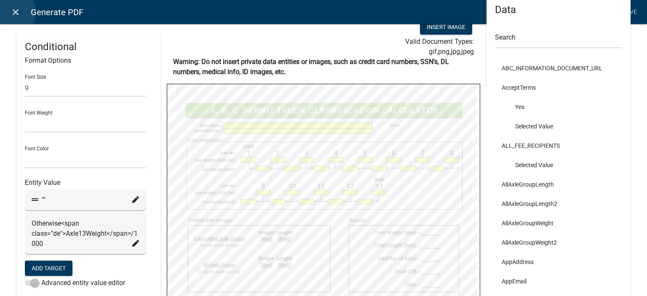
click at [14, 12] on icon "close" at bounding box center [16, 12] width 10 height 10
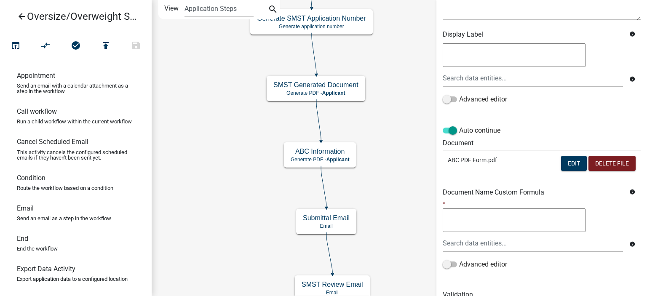
click at [24, 18] on icon "arrow_back" at bounding box center [22, 17] width 10 height 12
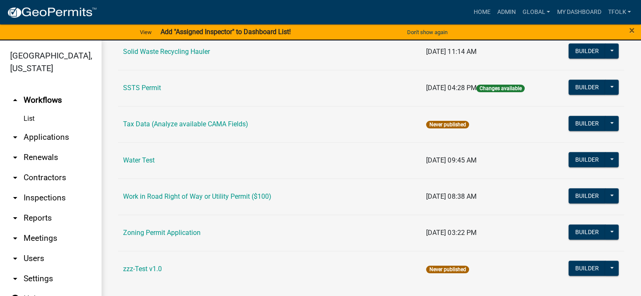
scroll to position [638, 0]
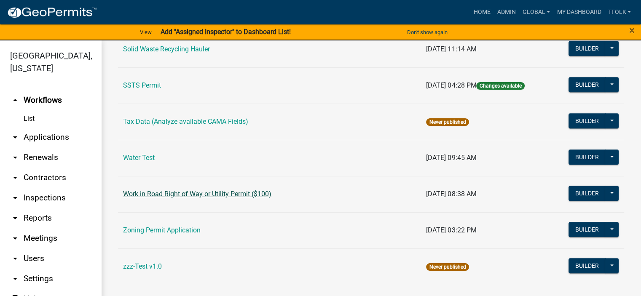
click at [196, 196] on td "Work in Road Right of Way or Utility Permit ($100)" at bounding box center [269, 194] width 303 height 36
click at [198, 193] on link "Work in Road Right of Way or Utility Permit ($100)" at bounding box center [197, 194] width 148 height 8
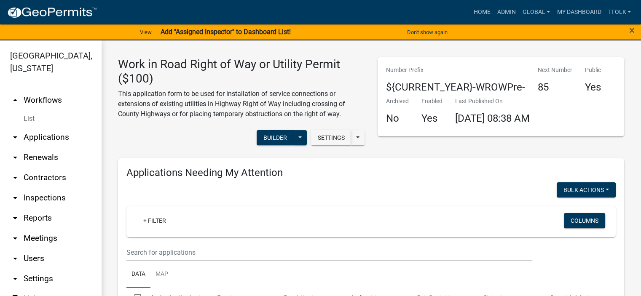
select select "3: 100"
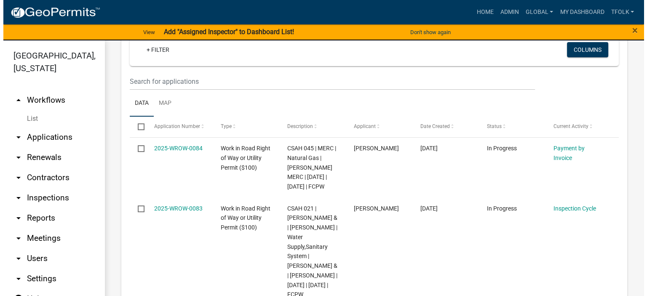
scroll to position [421, 0]
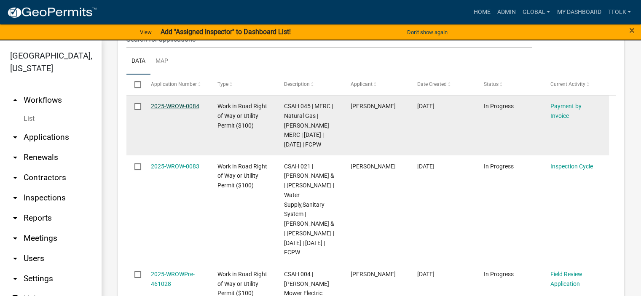
click at [168, 107] on link "2025-WROW-0084" at bounding box center [175, 106] width 48 height 7
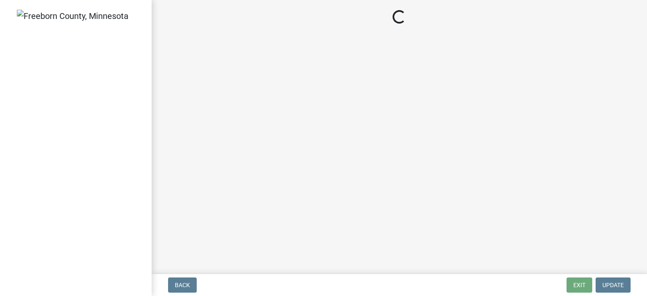
select select "3: 3"
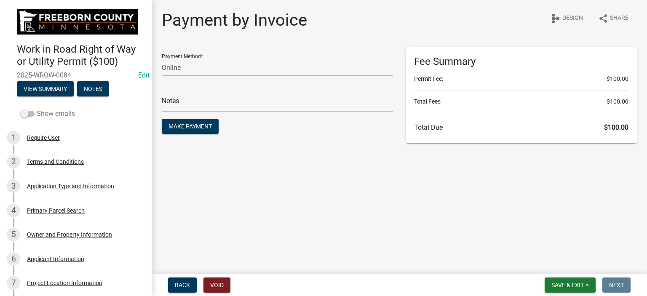
click at [62, 109] on label "Show emails" at bounding box center [47, 114] width 55 height 10
click at [37, 109] on input "Show emails" at bounding box center [37, 109] width 0 height 0
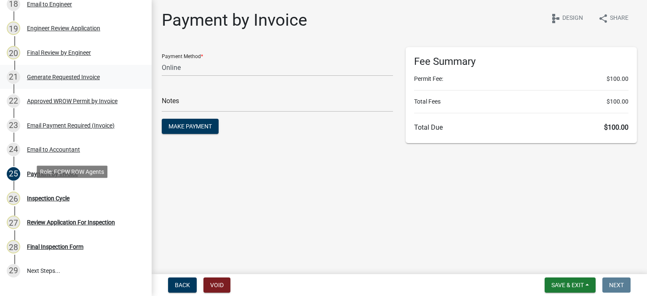
scroll to position [548, 0]
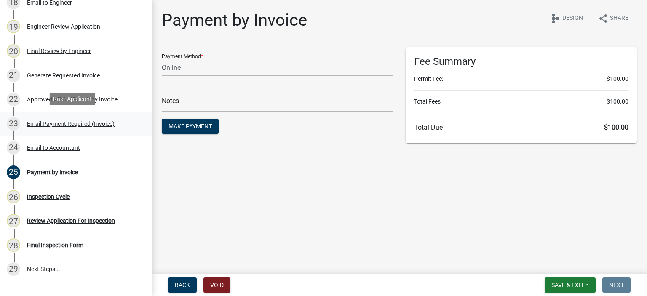
click at [67, 127] on div "23 Email Payment Required (Invoice)" at bounding box center [72, 123] width 131 height 13
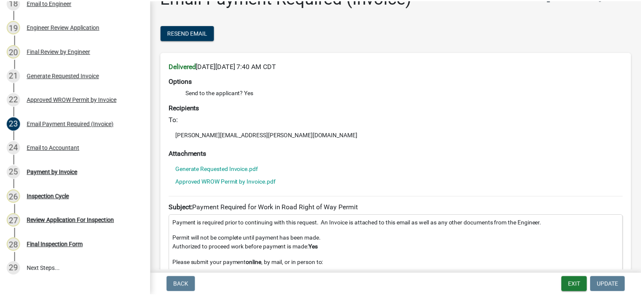
scroll to position [18, 0]
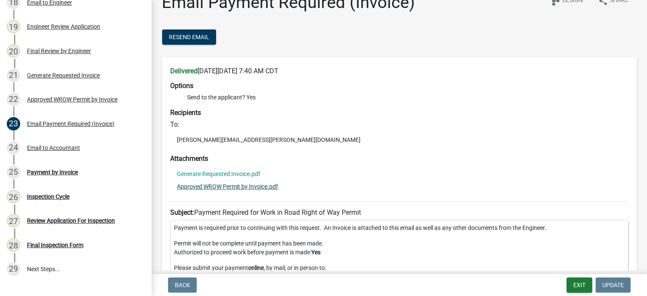
click at [226, 186] on link "Approved WROW Permit by Invoice.pdf" at bounding box center [227, 187] width 101 height 6
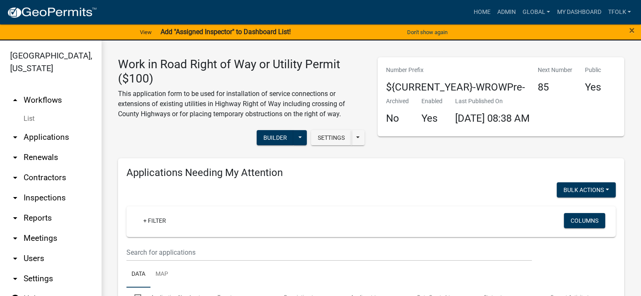
select select "3: 100"
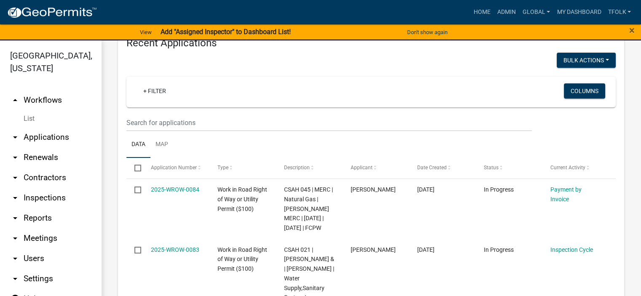
scroll to position [337, 0]
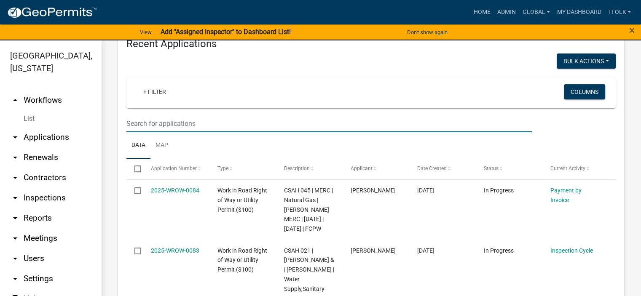
click at [185, 124] on input "text" at bounding box center [328, 123] width 405 height 17
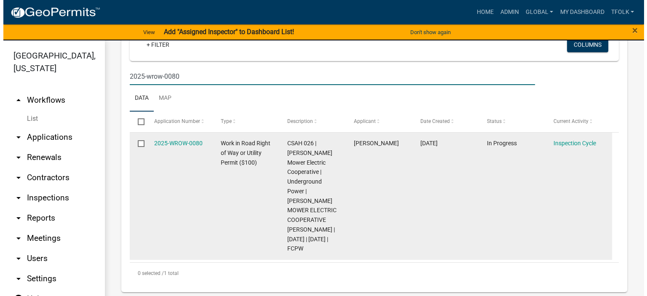
scroll to position [387, 0]
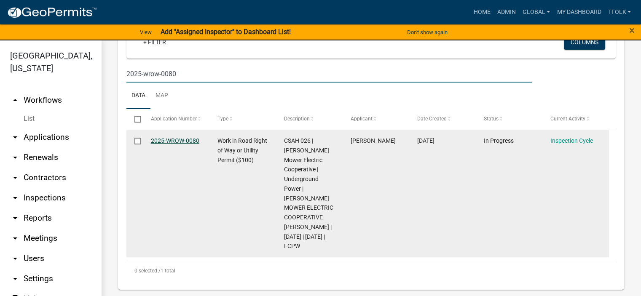
type input "2025-wrow-0080"
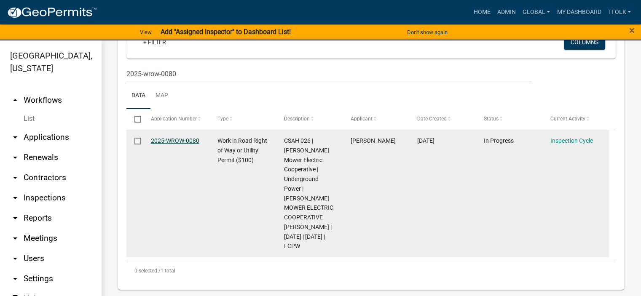
click at [170, 139] on link "2025-WROW-0080" at bounding box center [175, 140] width 48 height 7
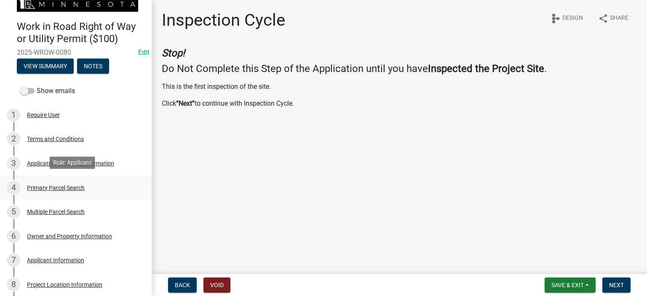
scroll to position [42, 0]
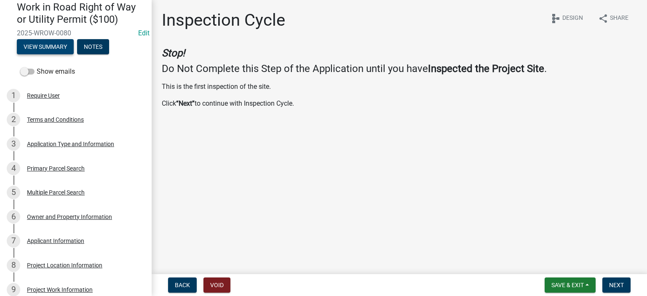
click at [36, 44] on button "View Summary" at bounding box center [45, 46] width 57 height 15
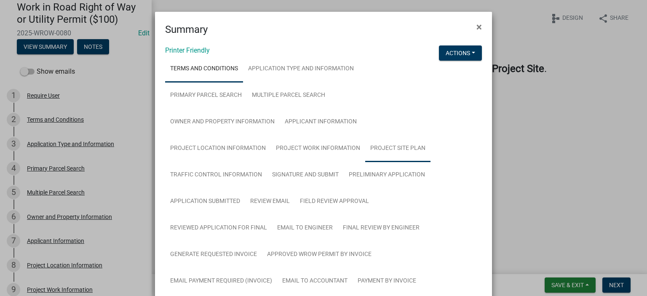
click at [379, 145] on link "Project Site Plan" at bounding box center [397, 148] width 65 height 27
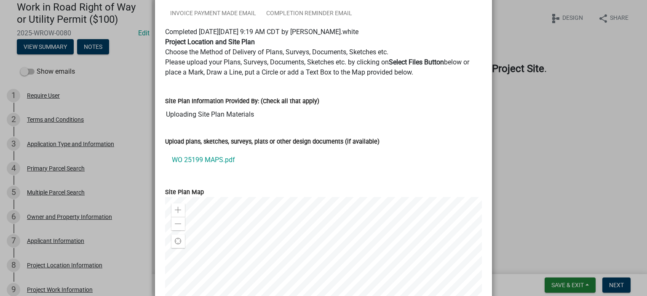
scroll to position [295, 0]
click at [202, 164] on link "WO 25199 MAPS.pdf" at bounding box center [323, 159] width 317 height 20
click at [548, 180] on ngb-modal-window "Summary × Printer Friendly Actions View Application Workflow Terms and Conditio…" at bounding box center [323, 148] width 647 height 296
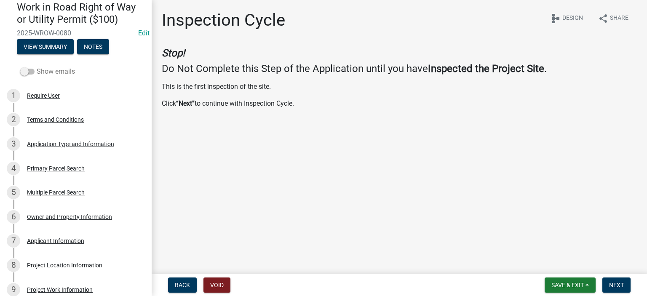
click at [45, 70] on label "Show emails" at bounding box center [47, 72] width 55 height 10
click at [37, 67] on input "Show emails" at bounding box center [37, 67] width 0 height 0
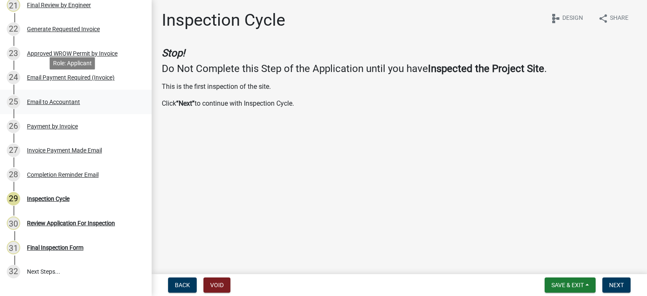
scroll to position [632, 0]
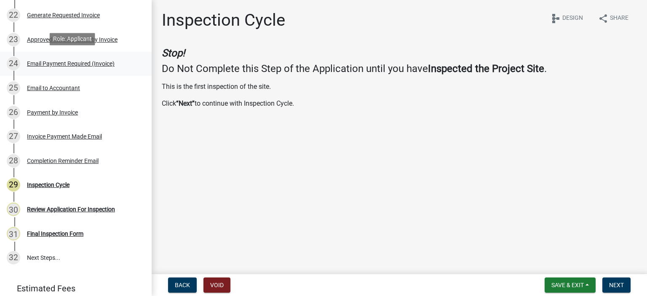
click at [99, 63] on div "Email Payment Required (Invoice)" at bounding box center [71, 64] width 88 height 6
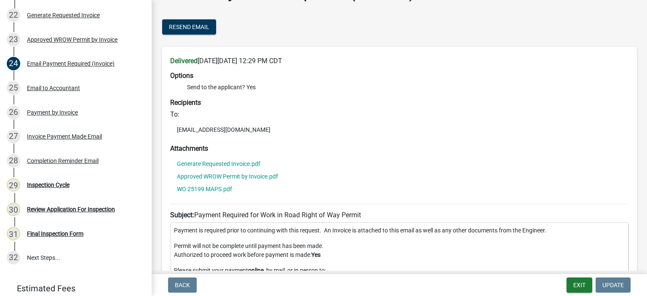
scroll to position [42, 0]
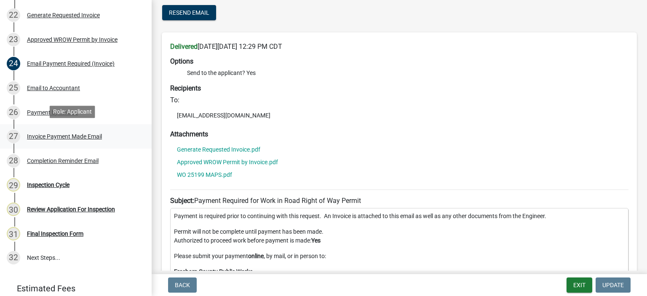
click at [57, 137] on div "Invoice Payment Made Email" at bounding box center [64, 137] width 75 height 6
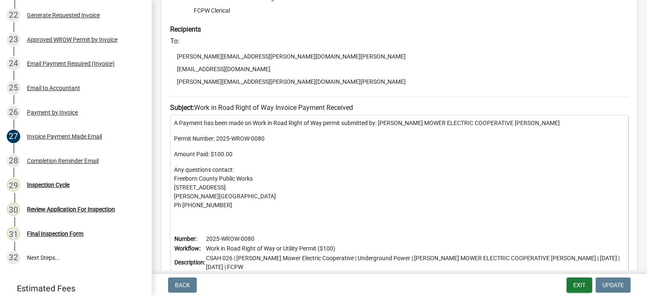
scroll to position [125, 0]
click at [93, 164] on div "28 Completion Reminder Email" at bounding box center [72, 160] width 131 height 13
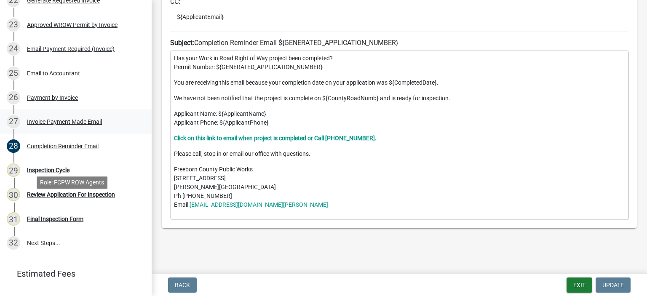
scroll to position [632, 0]
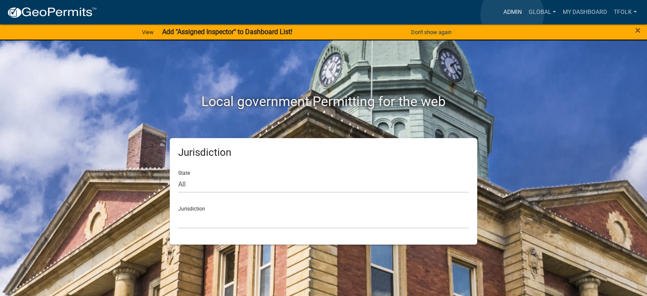
click at [512, 14] on link "Admin" at bounding box center [512, 12] width 25 height 16
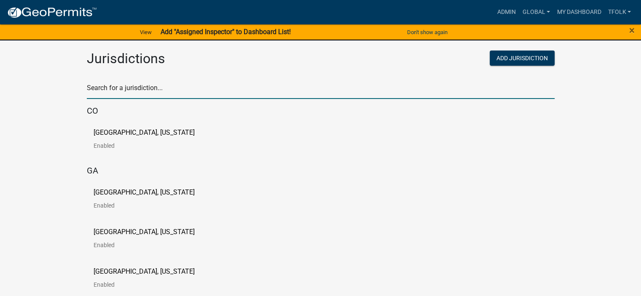
click at [273, 99] on input "text" at bounding box center [321, 90] width 468 height 17
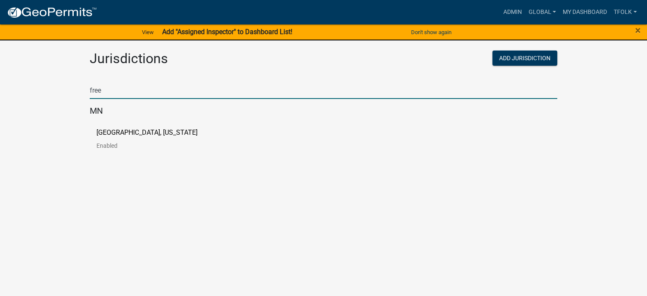
type input "free"
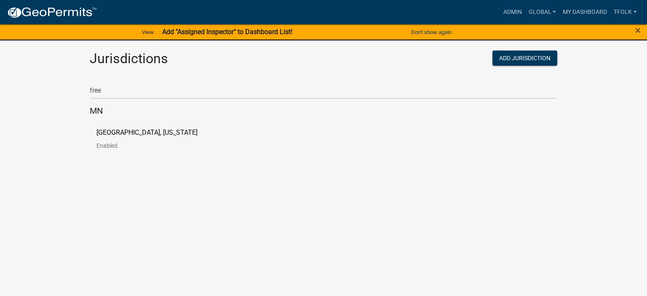
click at [113, 143] on p "Enabled" at bounding box center [153, 146] width 115 height 6
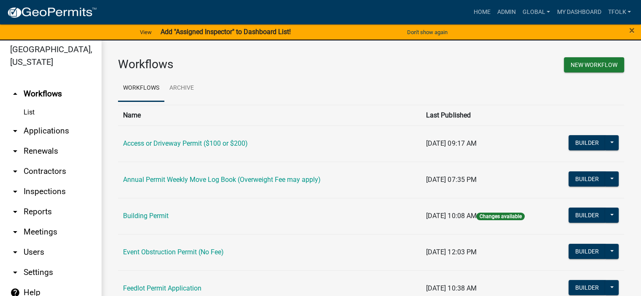
click at [36, 251] on link "arrow_drop_down Users" at bounding box center [50, 252] width 101 height 20
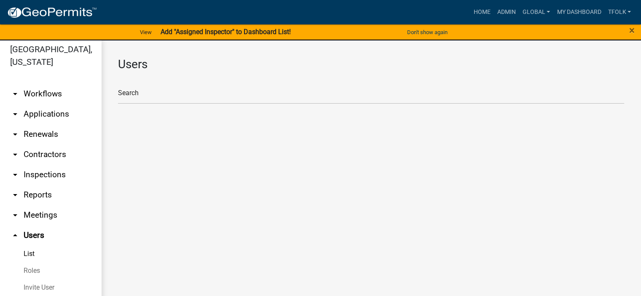
scroll to position [40, 0]
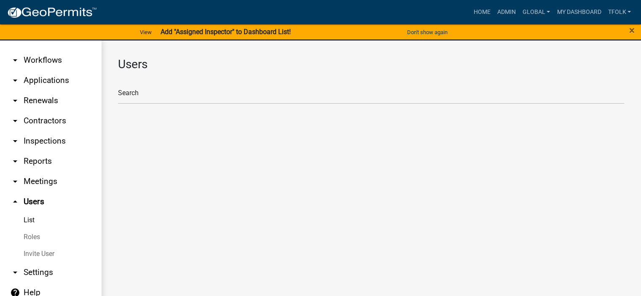
click at [37, 237] on link "Roles" at bounding box center [50, 237] width 101 height 17
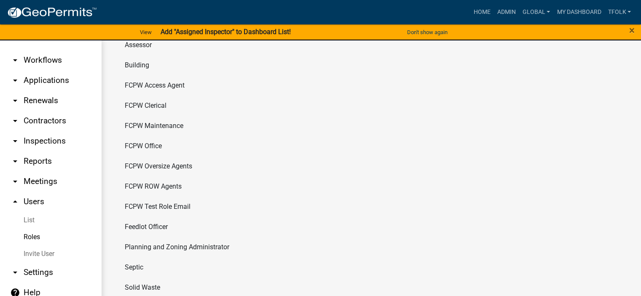
scroll to position [95, 0]
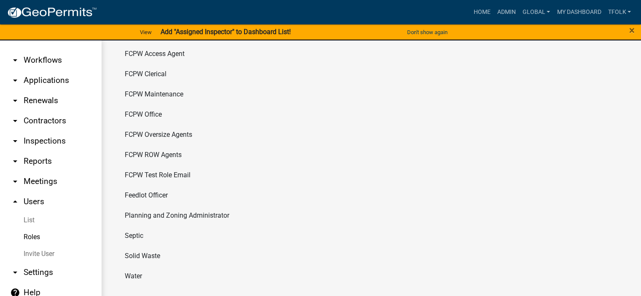
click at [173, 156] on li "FCPW ROW Agents" at bounding box center [371, 155] width 506 height 20
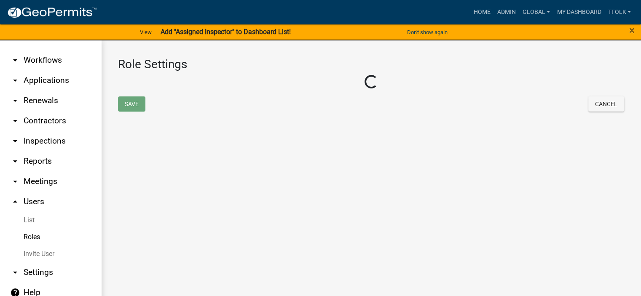
select select "8: light-yellow"
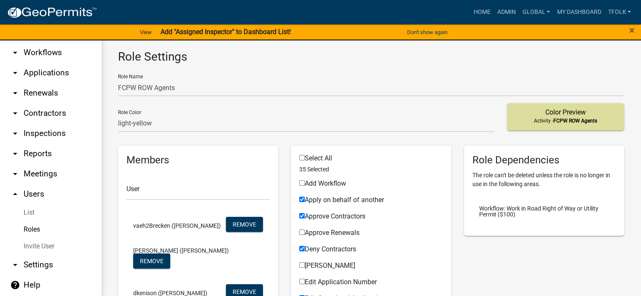
scroll to position [10, 0]
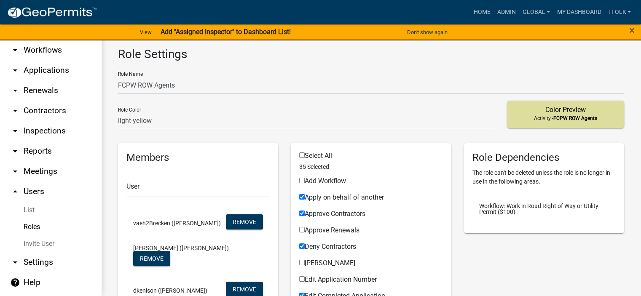
click at [35, 281] on link "help Help" at bounding box center [50, 283] width 101 height 20
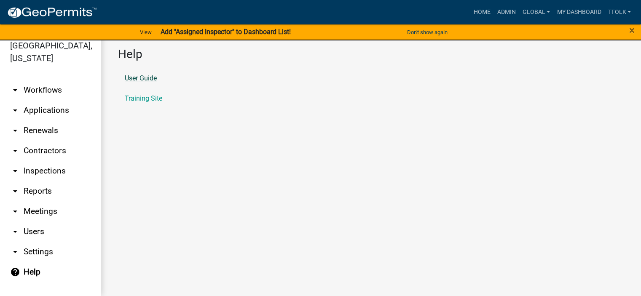
click at [141, 80] on link "User Guide" at bounding box center [141, 78] width 32 height 7
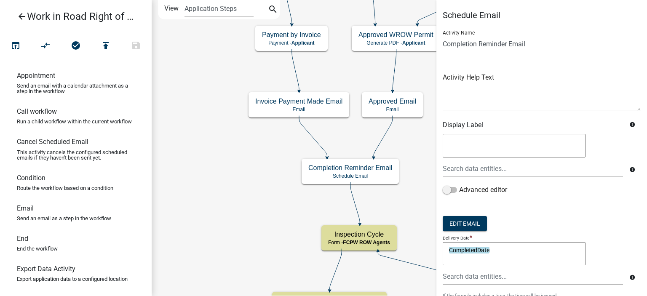
select select "6: 6:00 AM"
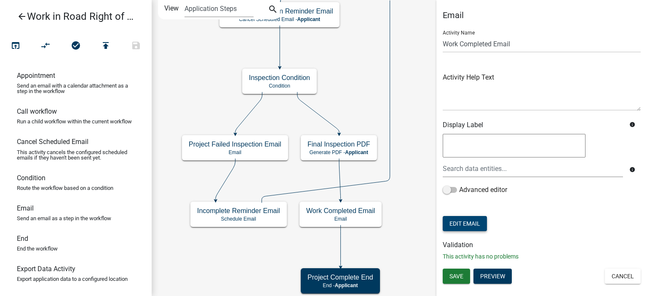
click at [463, 222] on button "Edit Email" at bounding box center [465, 223] width 44 height 15
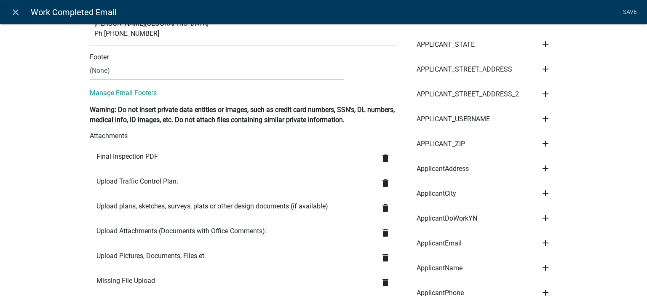
scroll to position [421, 0]
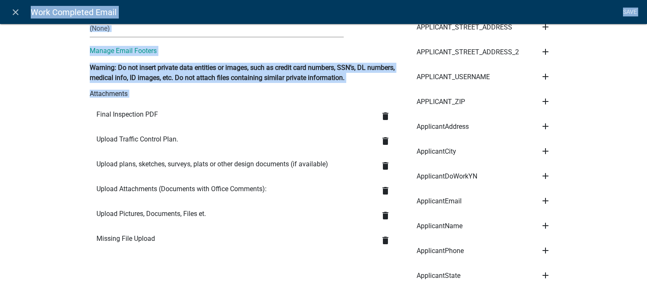
drag, startPoint x: 18, startPoint y: 16, endPoint x: 24, endPoint y: 109, distance: 93.7
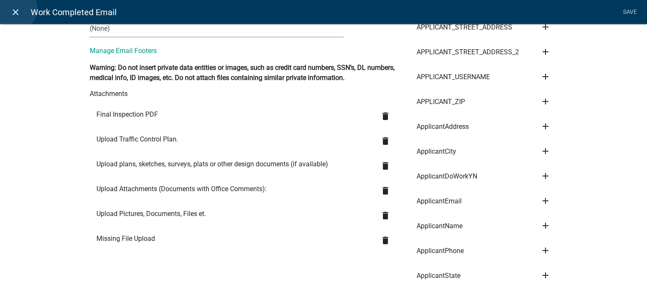
click at [16, 8] on icon "close" at bounding box center [16, 12] width 10 height 10
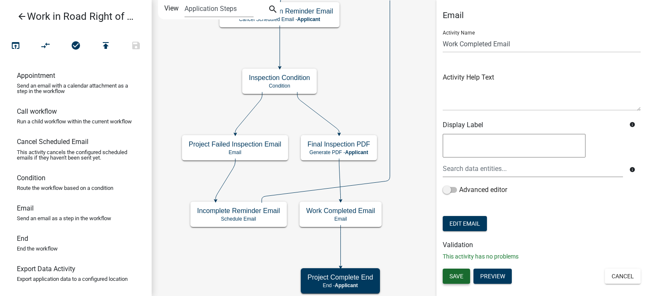
click at [462, 275] on span "Save" at bounding box center [457, 276] width 14 height 7
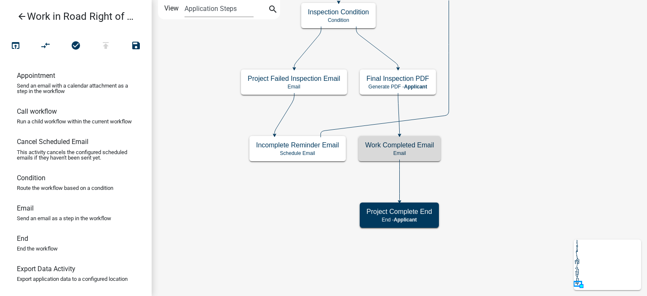
click at [487, 130] on icon "Start Start - Applicant Owner and Property Information Form - Applicant Parcel …" at bounding box center [399, 147] width 495 height 295
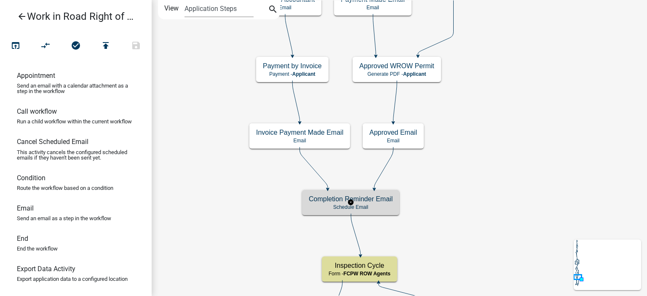
click at [388, 206] on p "Schedule Email" at bounding box center [351, 207] width 84 height 6
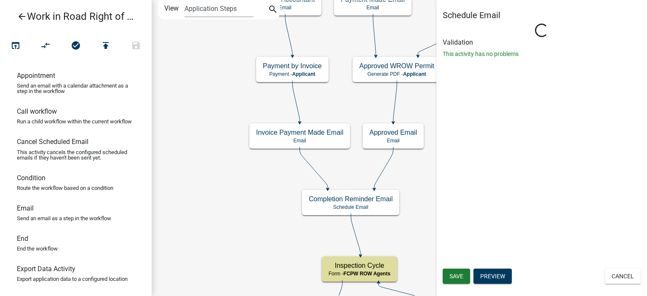
select select "6: 6:00 AM"
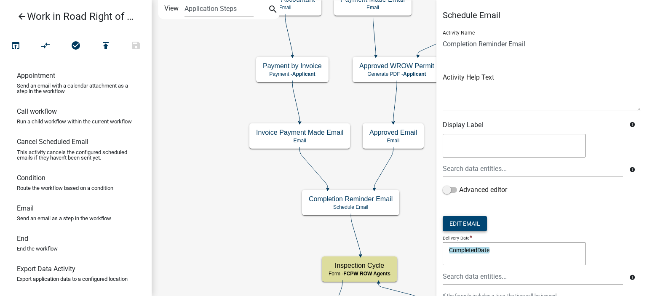
click at [461, 223] on button "Edit Email" at bounding box center [465, 223] width 44 height 15
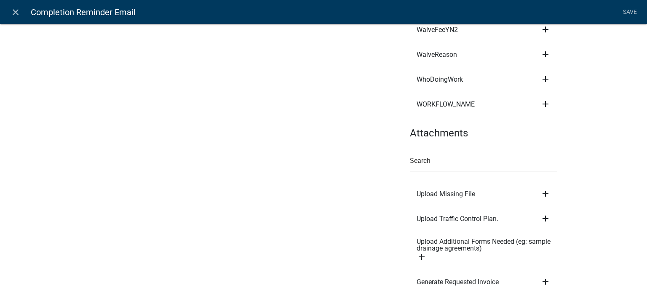
scroll to position [4614, 0]
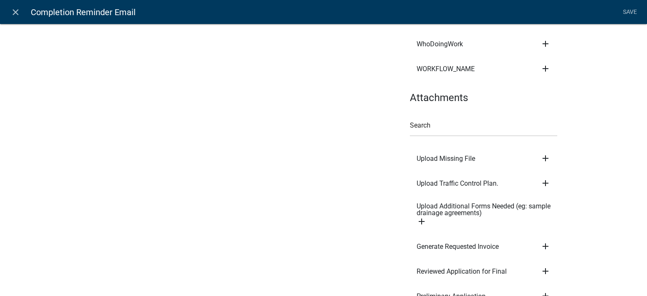
click at [543, 178] on icon "add" at bounding box center [546, 183] width 10 height 10
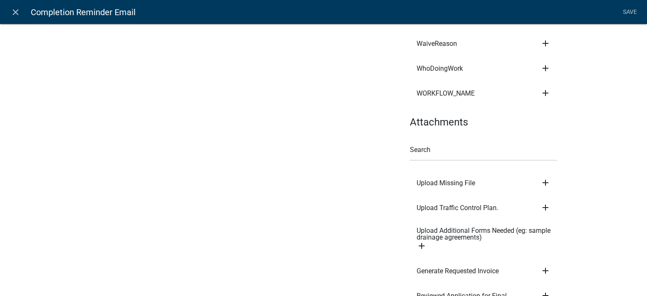
click at [543, 178] on icon "add" at bounding box center [546, 183] width 10 height 10
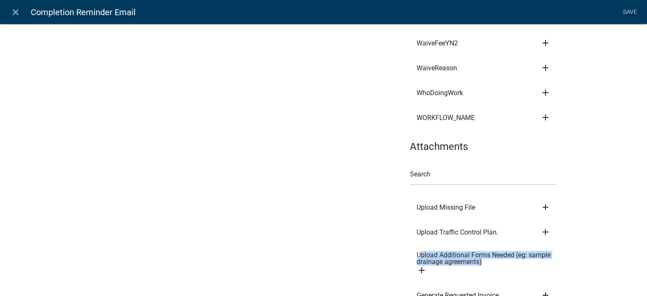
drag, startPoint x: 425, startPoint y: 209, endPoint x: 503, endPoint y: 215, distance: 78.2
click at [503, 252] on span "Upload Additional Forms Needed (eg: sample drainage agreements)" at bounding box center [484, 258] width 134 height 13
click at [423, 252] on span "Upload Additional Forms Needed (eg: sample drainage agreements)" at bounding box center [484, 258] width 134 height 13
click at [420, 265] on icon "add" at bounding box center [422, 270] width 10 height 10
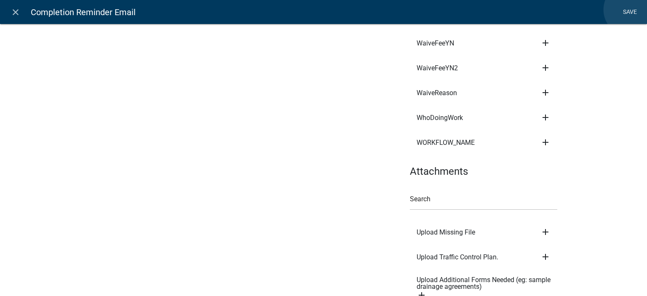
click at [630, 10] on link "Save" at bounding box center [629, 12] width 21 height 16
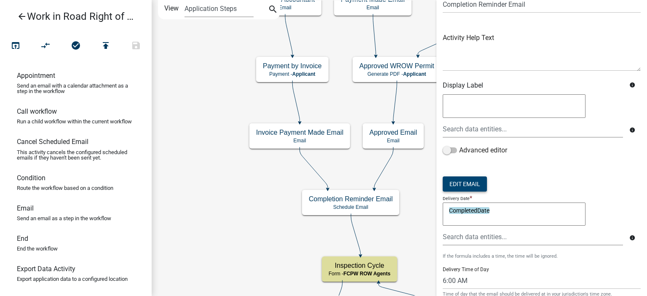
scroll to position [93, 0]
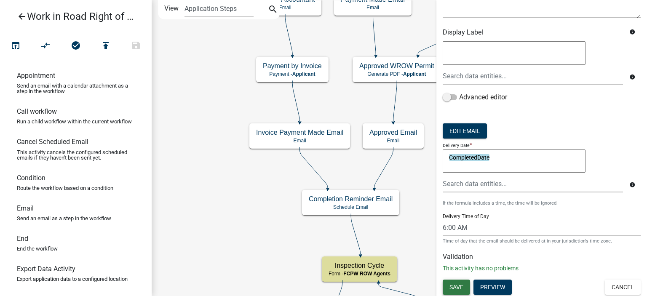
click at [460, 286] on span "Save" at bounding box center [457, 287] width 14 height 7
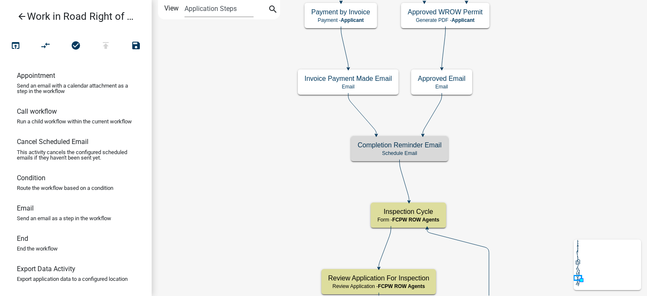
scroll to position [0, 0]
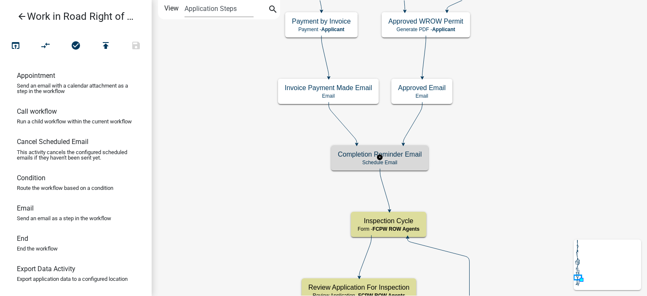
click at [348, 155] on h5 "Completion Reminder Email" at bounding box center [380, 154] width 84 height 8
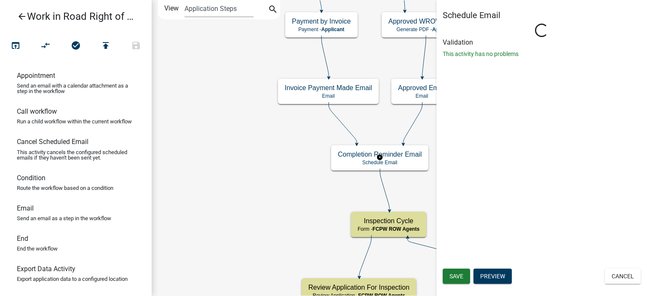
select select "6: 6:00 AM"
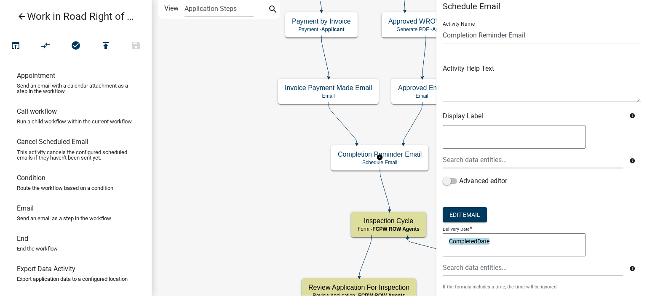
scroll to position [8, 0]
click at [474, 214] on button "Edit Email" at bounding box center [465, 215] width 44 height 15
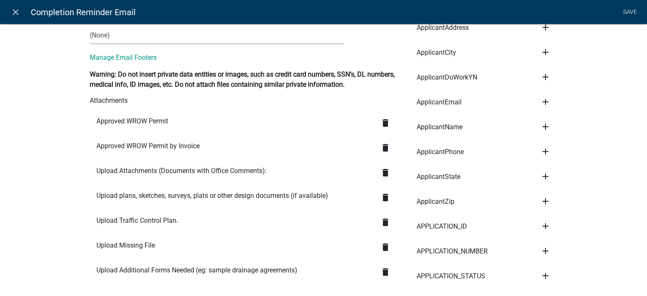
scroll to position [506, 0]
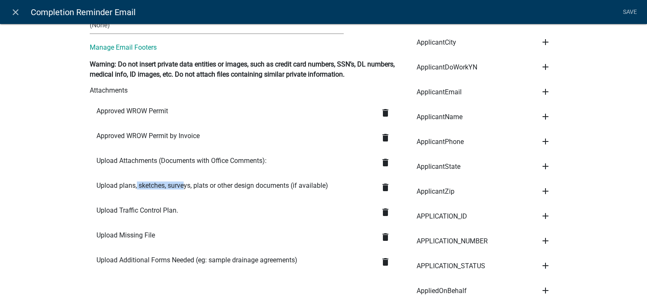
drag, startPoint x: 131, startPoint y: 185, endPoint x: 177, endPoint y: 185, distance: 45.9
click at [177, 185] on li "Upload plans, sketches, surveys, plats or other design documents (if available)…" at bounding box center [244, 188] width 308 height 25
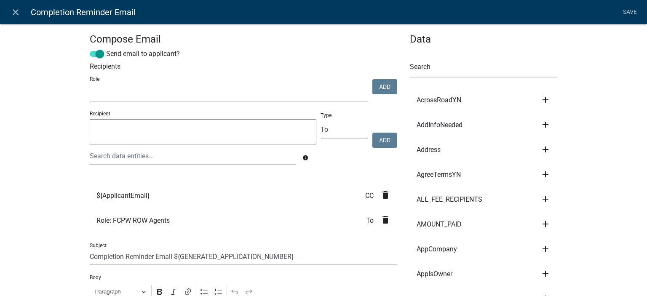
scroll to position [0, 0]
click at [627, 14] on link "Save" at bounding box center [629, 12] width 21 height 16
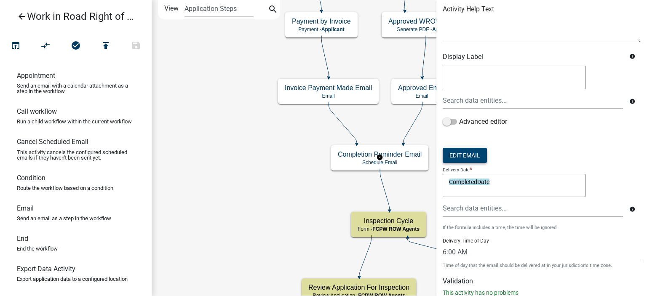
scroll to position [93, 0]
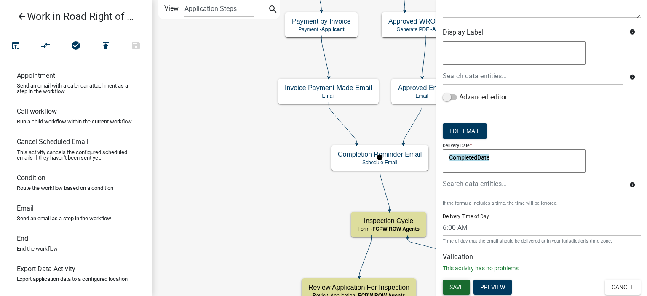
click at [455, 290] on button "Save" at bounding box center [456, 287] width 27 height 15
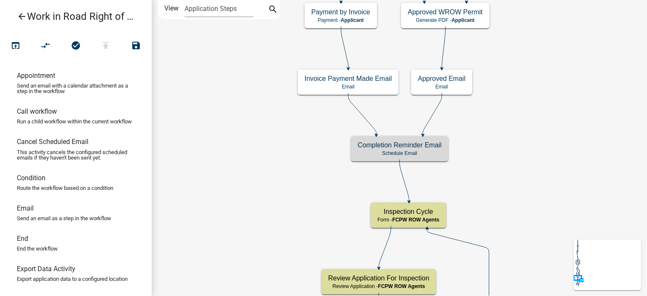
scroll to position [0, 0]
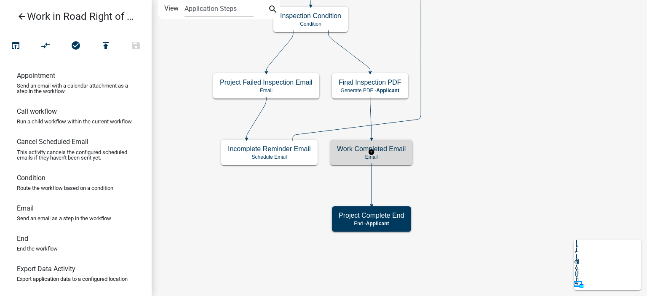
click at [409, 155] on div "Work Completed Email Email" at bounding box center [371, 152] width 82 height 25
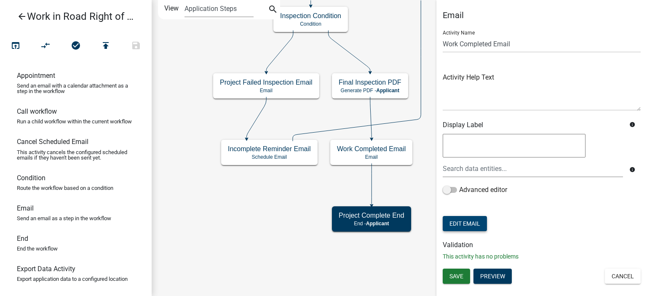
click at [458, 229] on button "Edit Email" at bounding box center [465, 223] width 44 height 15
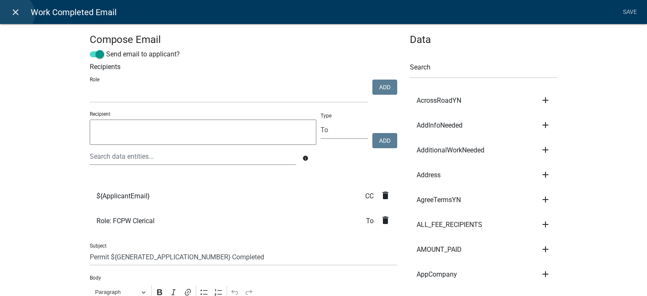
click at [13, 13] on icon "close" at bounding box center [16, 12] width 10 height 10
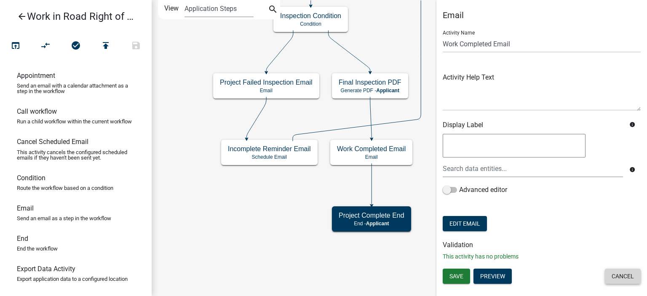
click at [626, 284] on button "Cancel" at bounding box center [623, 276] width 36 height 15
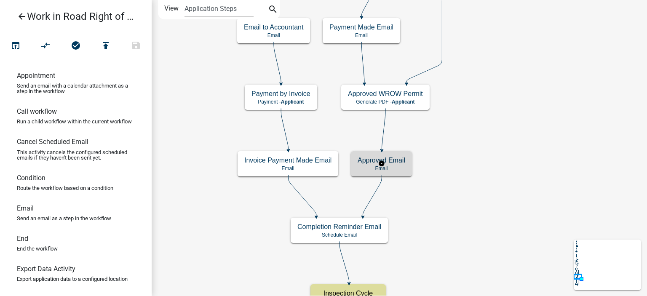
click at [403, 163] on h5 "Approved Email" at bounding box center [382, 160] width 48 height 8
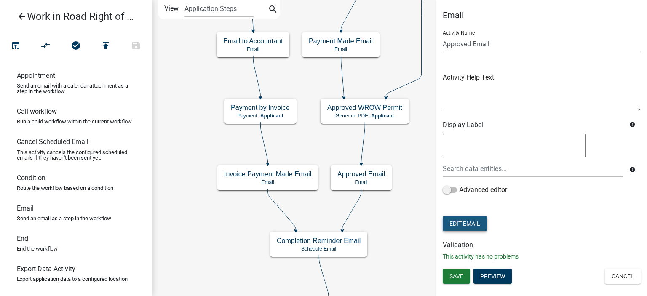
click at [466, 221] on button "Edit Email" at bounding box center [465, 223] width 44 height 15
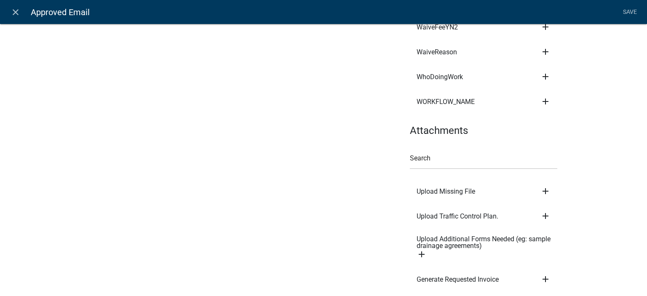
scroll to position [4556, 0]
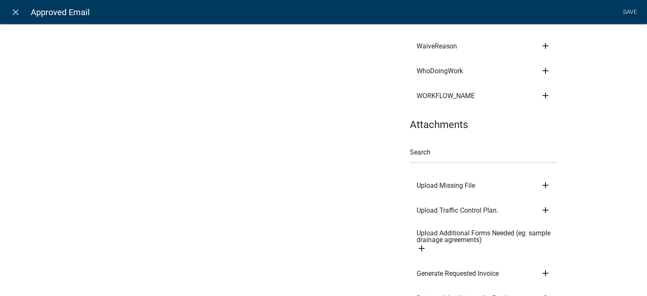
click at [543, 180] on icon "add" at bounding box center [546, 185] width 10 height 10
click at [543, 205] on icon "add" at bounding box center [546, 210] width 10 height 10
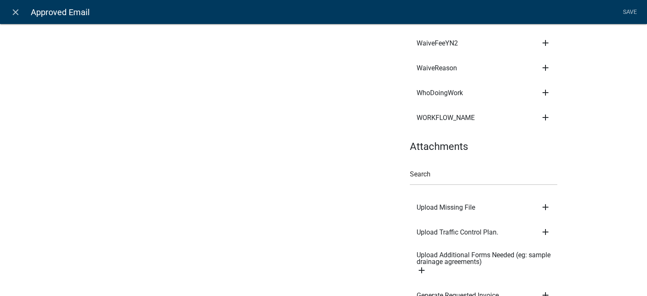
click at [418, 265] on icon "add" at bounding box center [422, 270] width 10 height 10
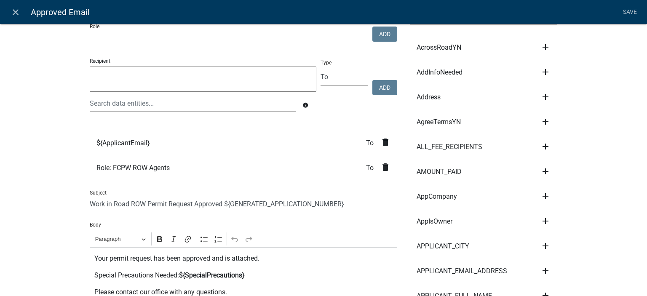
scroll to position [0, 0]
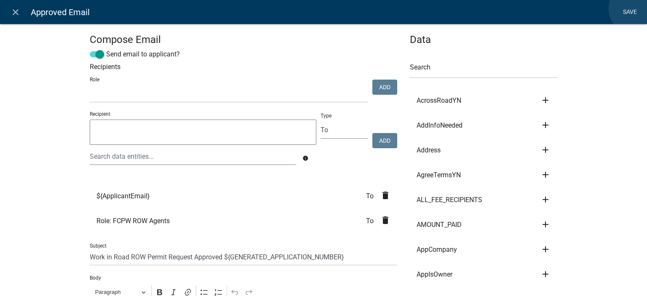
click at [635, 8] on link "Save" at bounding box center [629, 12] width 21 height 16
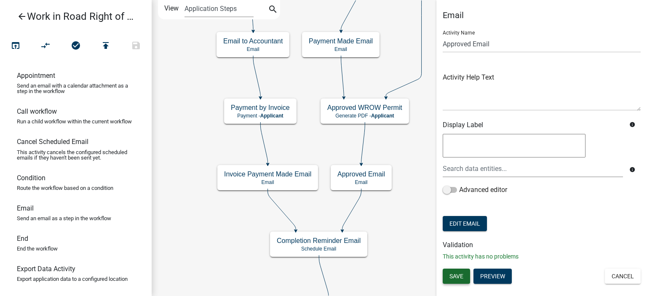
click at [458, 277] on span "Save" at bounding box center [457, 276] width 14 height 7
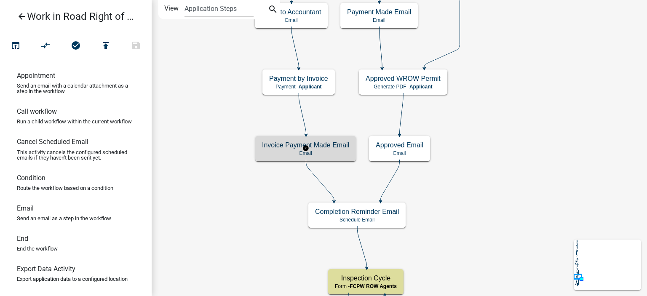
click at [275, 153] on p "Email" at bounding box center [305, 153] width 87 height 6
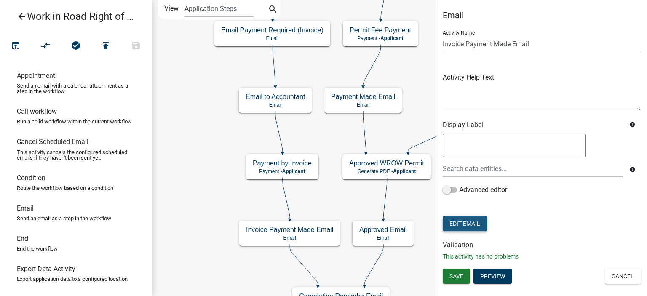
click at [452, 224] on button "Edit Email" at bounding box center [465, 223] width 44 height 15
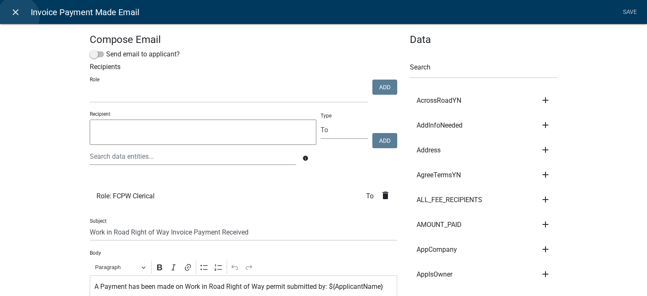
click at [18, 17] on link "close" at bounding box center [15, 11] width 17 height 17
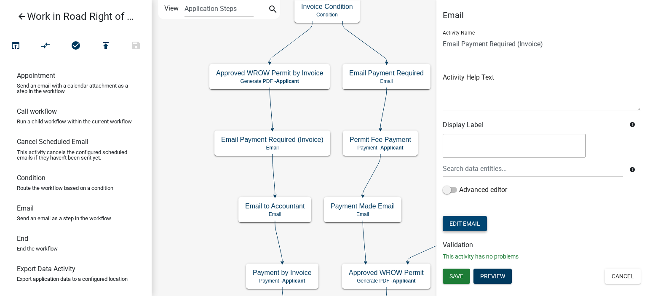
click at [456, 225] on button "Edit Email" at bounding box center [465, 223] width 44 height 15
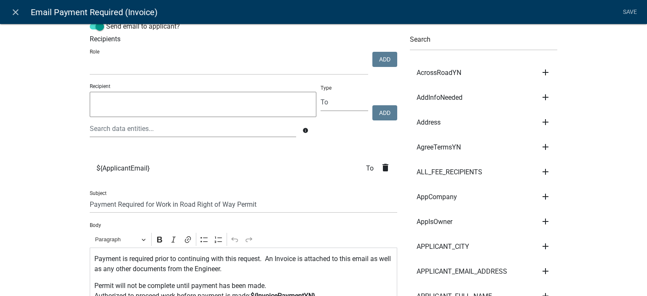
scroll to position [42, 0]
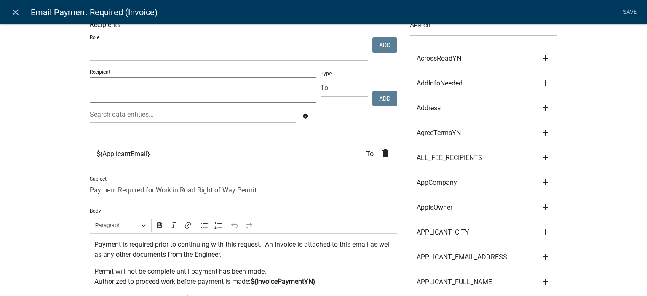
click at [130, 54] on select "FCPW Test Role Email FCPW Office FCPW Oversize Agents Water Admin Feedlot Offic…" at bounding box center [229, 51] width 278 height 17
select select "38c2553e-e937-49fc-bcb1-ffbabde45490"
click at [90, 44] on select "FCPW Test Role Email FCPW Office FCPW Oversize Agents Water Admin Feedlot Offic…" at bounding box center [229, 51] width 278 height 17
click at [385, 43] on button "Add" at bounding box center [384, 44] width 25 height 15
select select
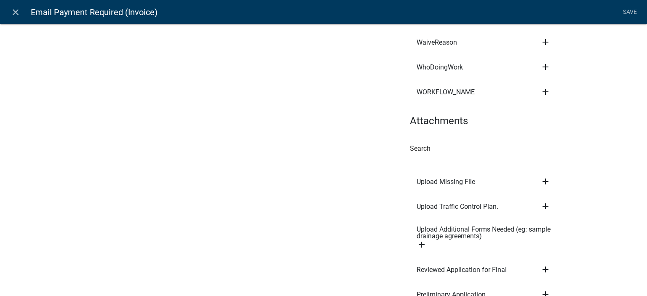
scroll to position [4436, 0]
click at [543, 176] on icon "add" at bounding box center [546, 181] width 10 height 10
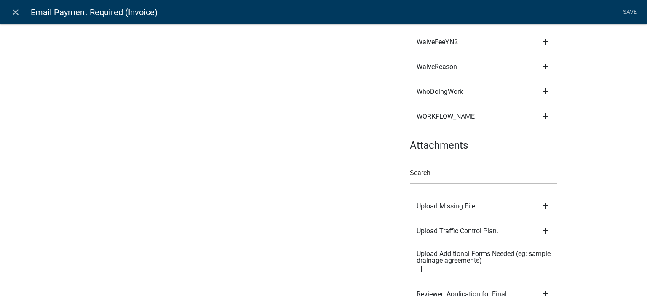
click at [542, 226] on icon "add" at bounding box center [546, 231] width 10 height 10
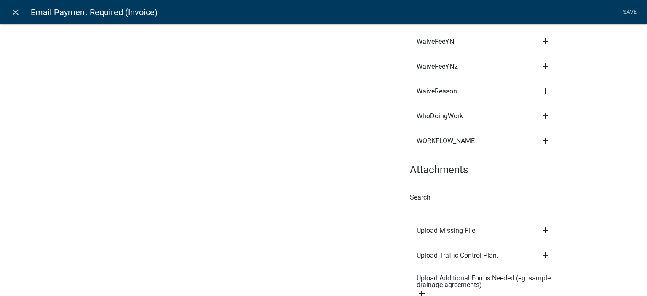
click at [420, 289] on icon "add" at bounding box center [422, 294] width 10 height 10
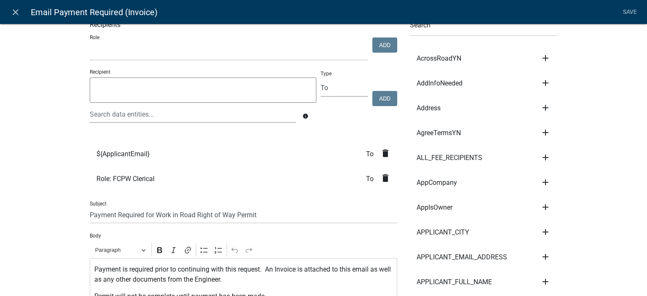
scroll to position [0, 0]
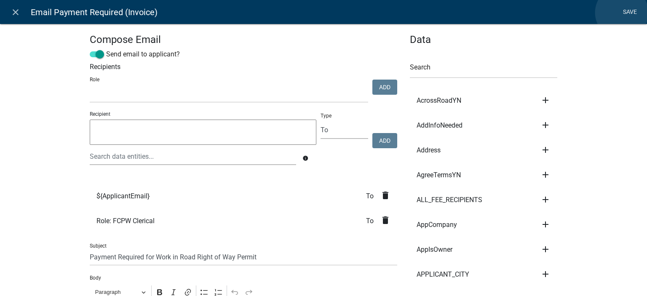
click at [622, 13] on link "Save" at bounding box center [629, 12] width 21 height 16
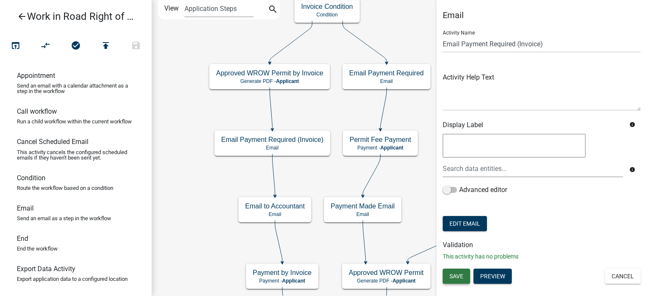
click at [458, 276] on span "Save" at bounding box center [457, 276] width 14 height 7
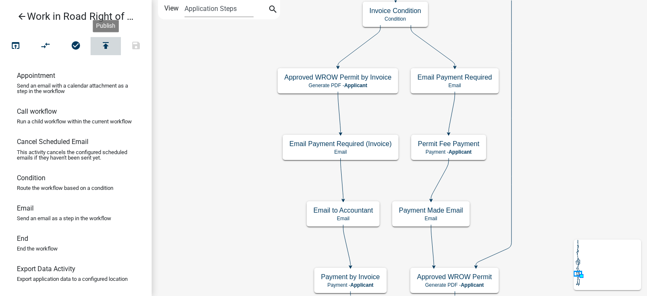
click at [112, 47] on button "publish" at bounding box center [106, 46] width 30 height 18
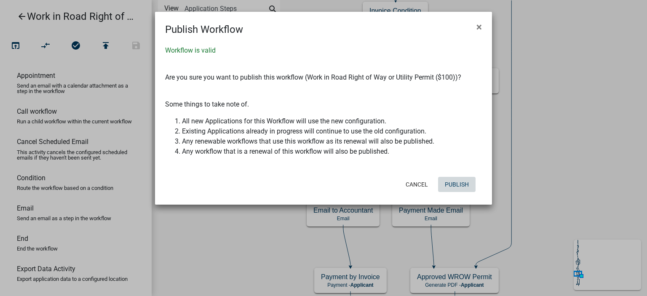
click at [466, 181] on button "Publish" at bounding box center [456, 184] width 37 height 15
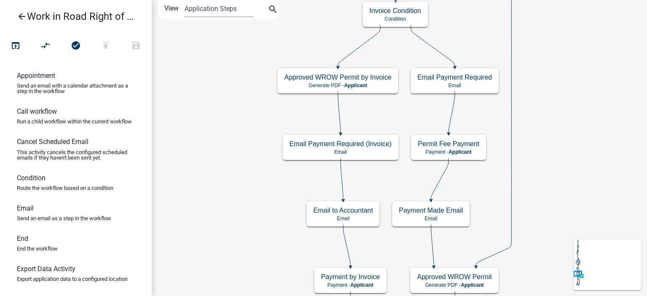
click at [19, 21] on icon "arrow_back" at bounding box center [22, 17] width 10 height 12
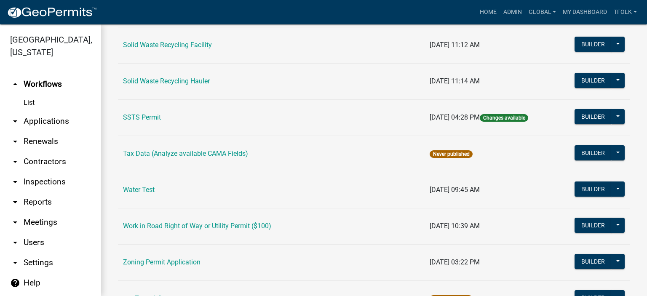
scroll to position [632, 0]
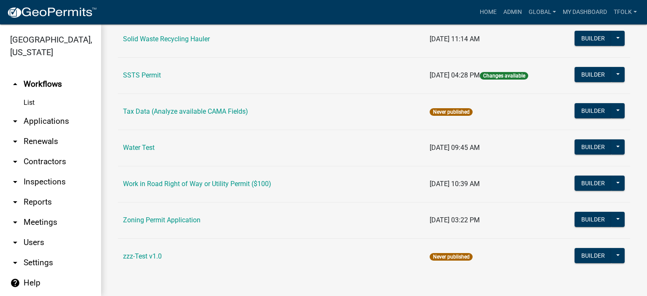
click at [206, 176] on td "Work in Road Right of Way or Utility Permit ($100)" at bounding box center [271, 184] width 307 height 36
click at [205, 183] on link "Work in Road Right of Way or Utility Permit ($100)" at bounding box center [197, 184] width 148 height 8
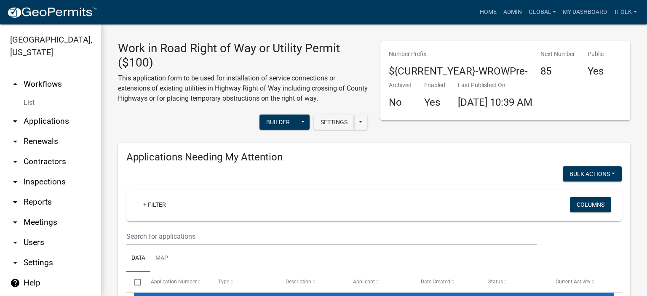
select select "3: 100"
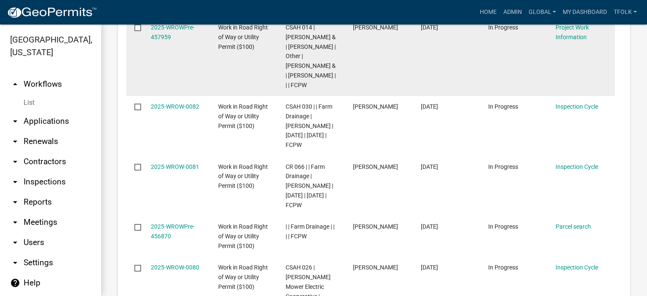
scroll to position [801, 0]
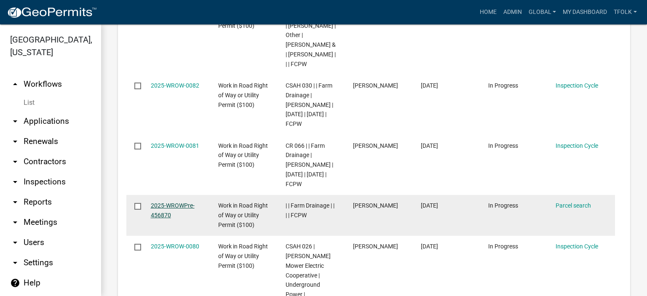
click at [157, 219] on link "2025-WROWPre-456870" at bounding box center [173, 210] width 44 height 16
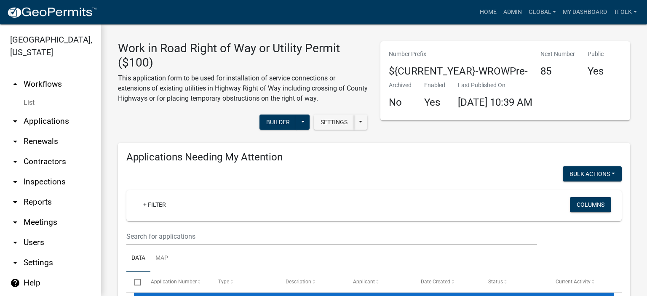
select select "3: 100"
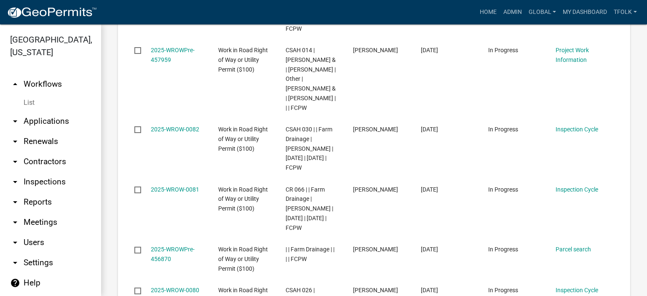
scroll to position [758, 0]
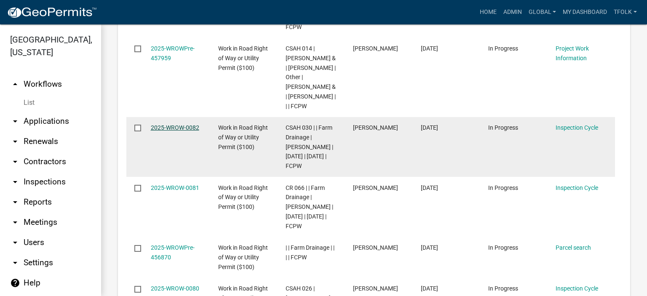
click at [175, 131] on link "2025-WROW-0082" at bounding box center [175, 127] width 48 height 7
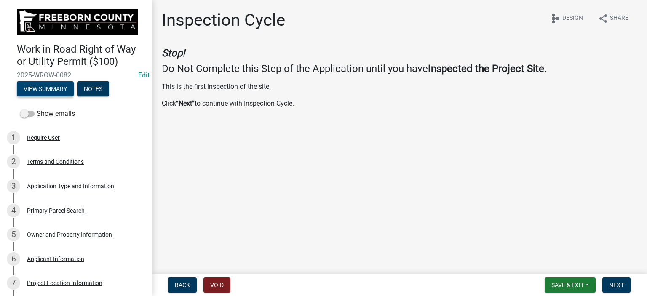
click at [54, 86] on button "View Summary" at bounding box center [45, 88] width 57 height 15
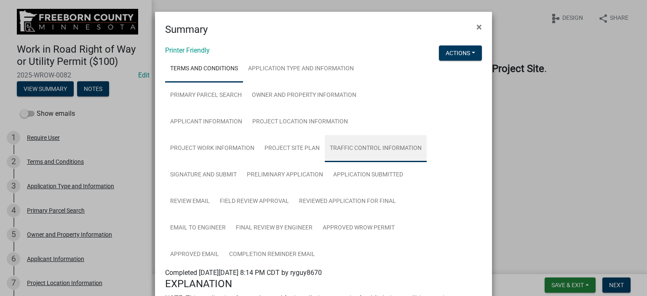
click at [364, 150] on link "Traffic Control Information" at bounding box center [376, 148] width 102 height 27
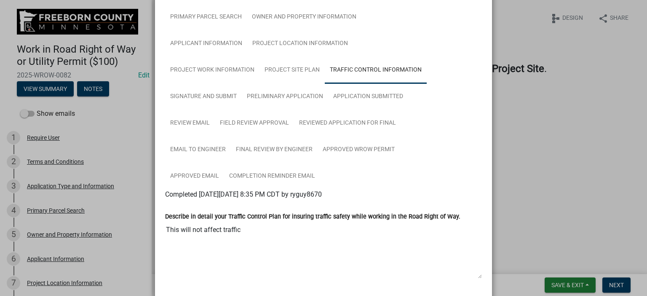
scroll to position [64, 0]
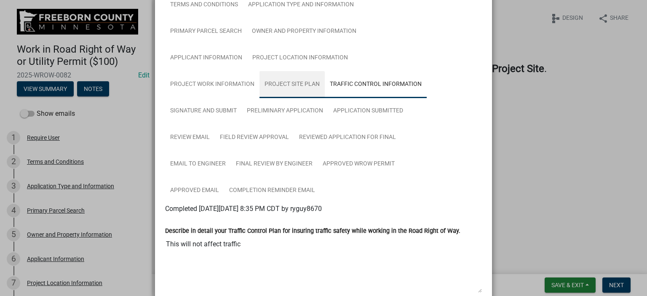
click at [275, 86] on link "Project Site Plan" at bounding box center [292, 84] width 65 height 27
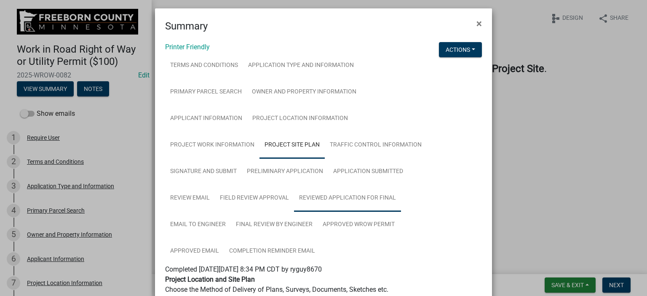
scroll to position [0, 0]
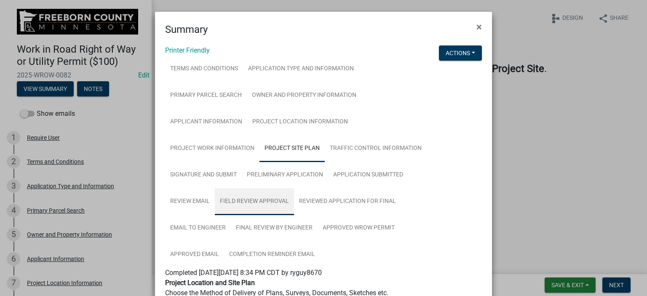
click at [255, 197] on link "Field Review Approval" at bounding box center [254, 201] width 79 height 27
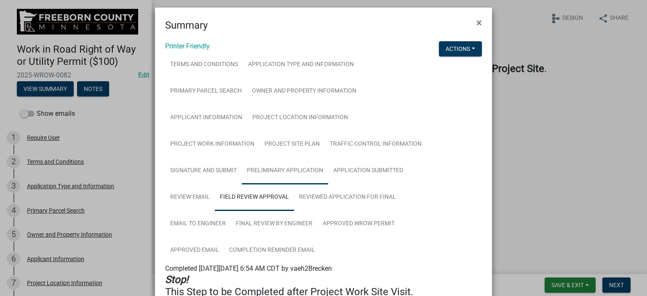
scroll to position [3, 0]
click at [255, 222] on link "Final Review by Engineer" at bounding box center [274, 225] width 87 height 27
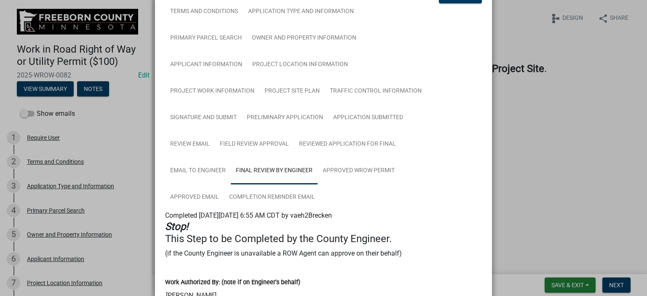
scroll to position [46, 0]
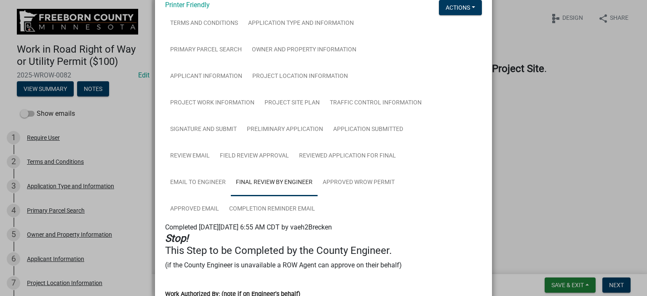
click at [526, 176] on ngb-modal-window "Summary × Printer Friendly Actions View Application Workflow Terms and Conditio…" at bounding box center [323, 148] width 647 height 296
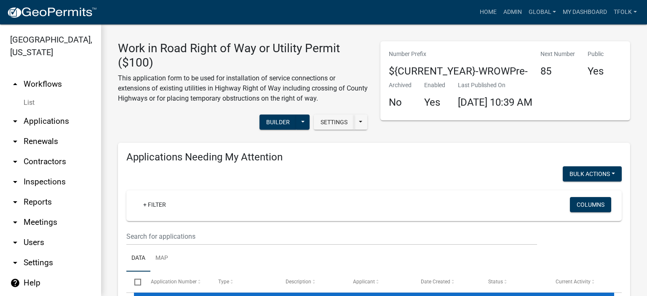
select select "3: 100"
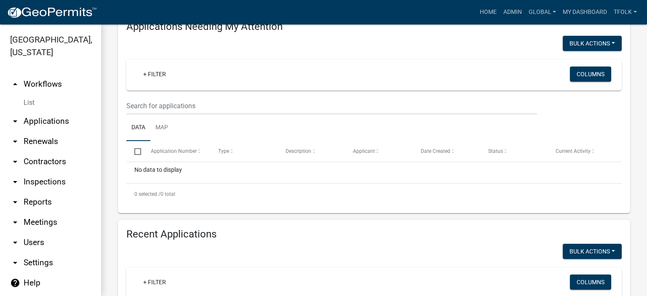
scroll to position [253, 0]
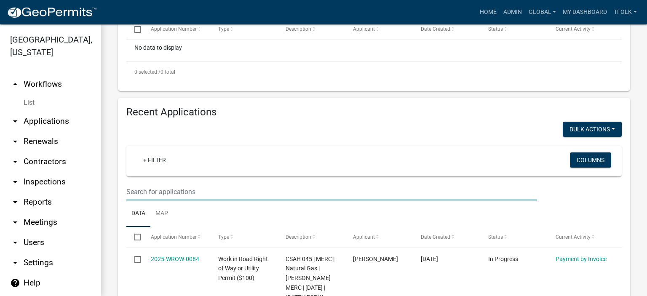
click at [197, 190] on input "text" at bounding box center [331, 191] width 411 height 17
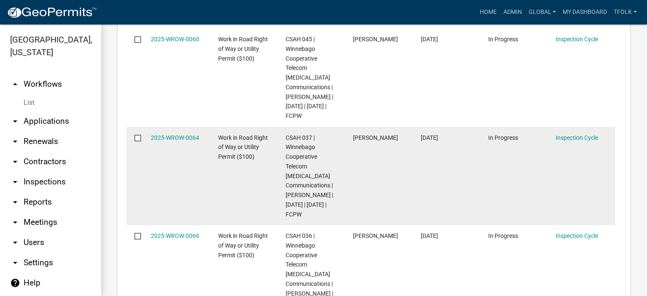
scroll to position [590, 0]
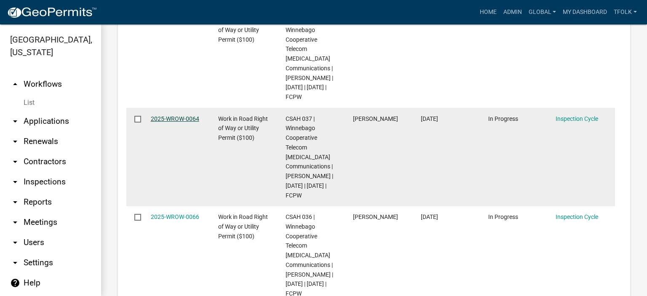
type input "sullivan"
click at [171, 122] on link "2025-WROW-0064" at bounding box center [175, 118] width 48 height 7
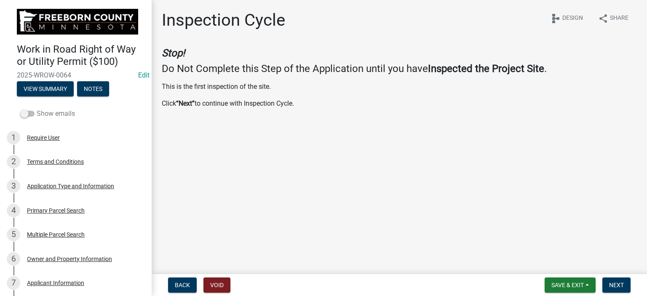
click at [27, 114] on span at bounding box center [27, 114] width 14 height 6
click at [37, 109] on input "Show emails" at bounding box center [37, 109] width 0 height 0
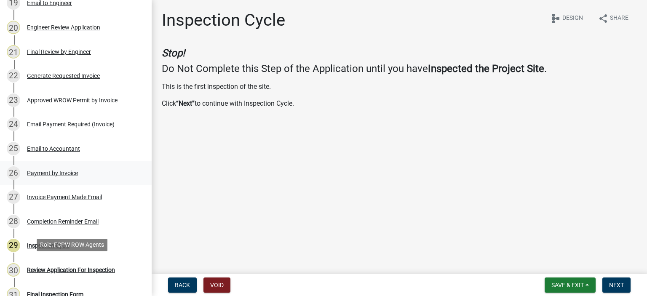
scroll to position [548, 0]
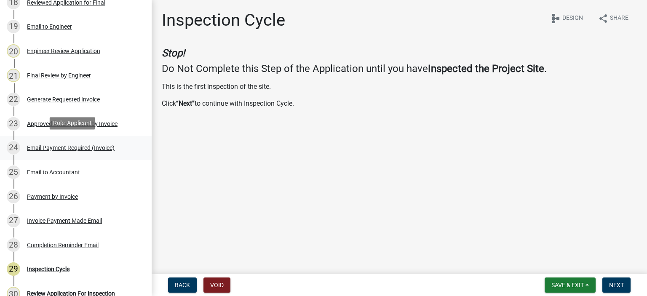
click at [57, 148] on div "Email Payment Required (Invoice)" at bounding box center [71, 148] width 88 height 6
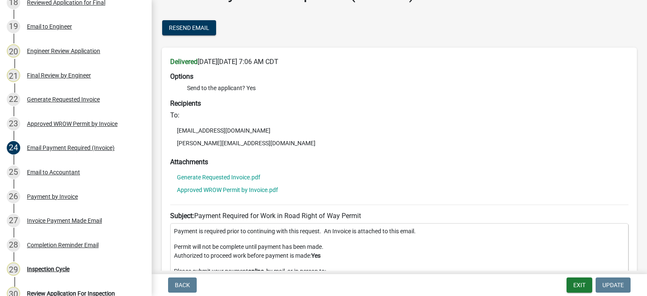
scroll to position [42, 0]
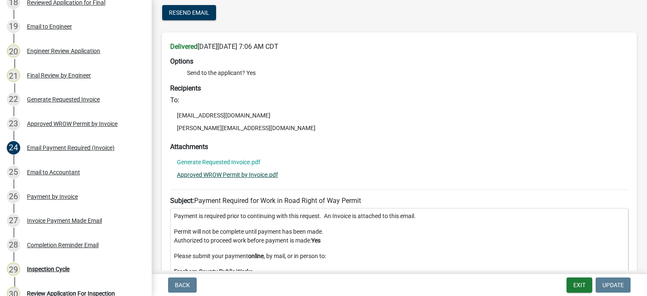
click at [216, 177] on link "Approved WROW Permit by Invoice.pdf" at bounding box center [227, 175] width 101 height 6
click at [78, 222] on div "Invoice Payment Made Email" at bounding box center [64, 221] width 75 height 6
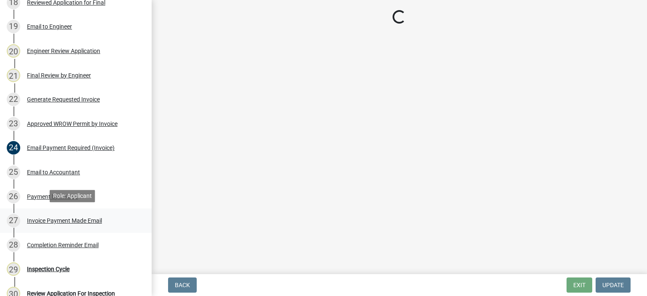
scroll to position [0, 0]
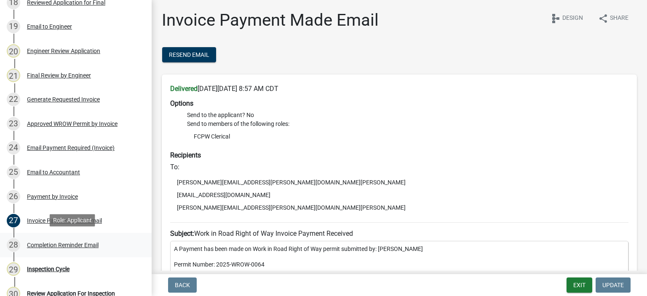
click at [78, 240] on div "28 Completion Reminder Email" at bounding box center [72, 244] width 131 height 13
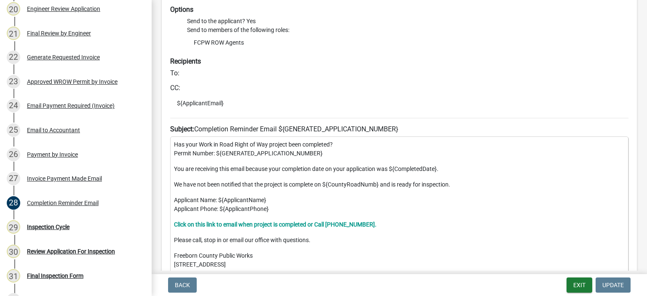
scroll to position [84, 0]
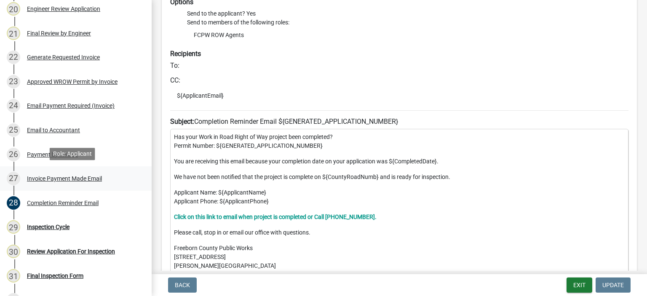
click at [96, 177] on div "Invoice Payment Made Email" at bounding box center [64, 179] width 75 height 6
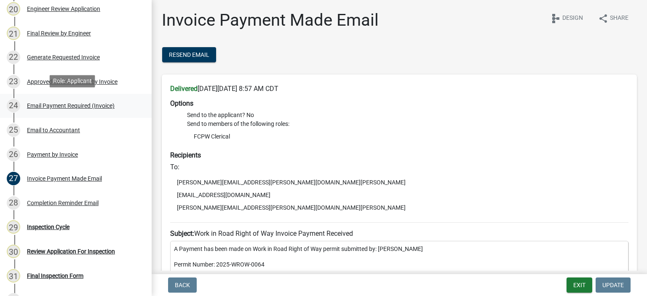
click at [90, 109] on div "24 Email Payment Required (Invoice)" at bounding box center [72, 105] width 131 height 13
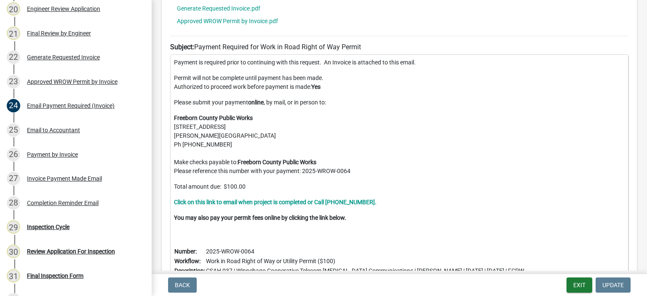
scroll to position [211, 0]
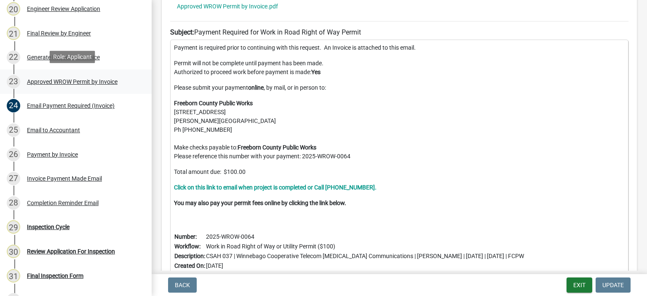
click at [84, 83] on div "23 Approved WROW Permit by Invoice" at bounding box center [72, 81] width 131 height 13
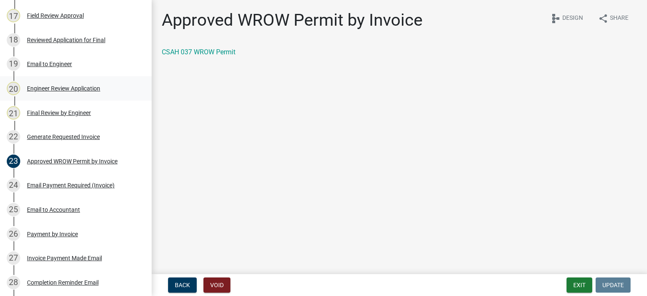
scroll to position [506, 0]
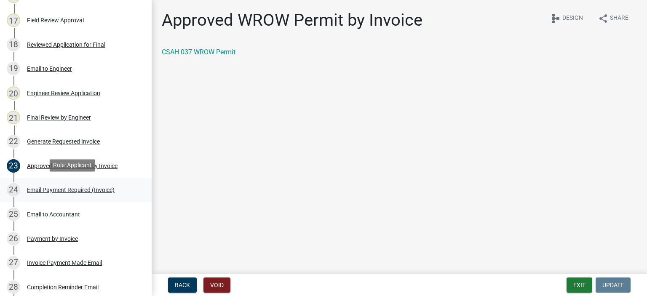
click at [61, 190] on div "Email Payment Required (Invoice)" at bounding box center [71, 190] width 88 height 6
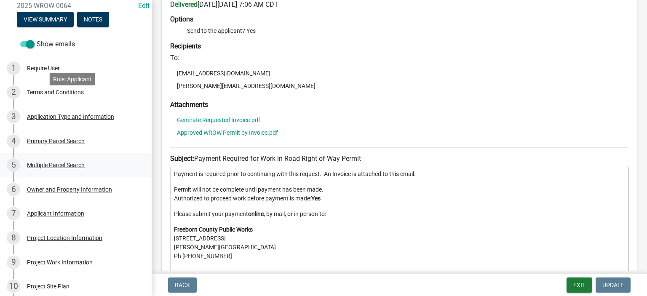
scroll to position [84, 0]
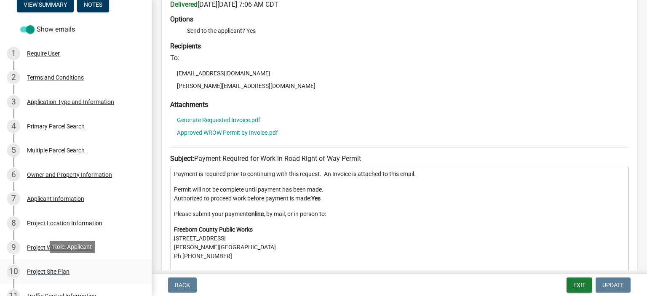
click at [48, 269] on div "Project Site Plan" at bounding box center [48, 272] width 43 height 6
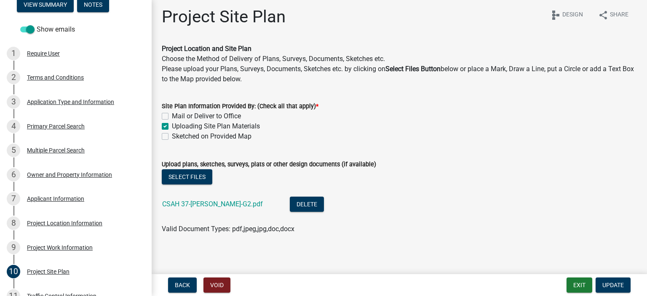
scroll to position [7, 0]
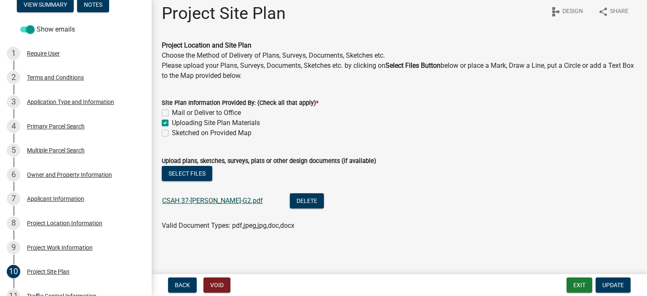
click at [189, 199] on link "CSAH 37-Freeborn-G2.pdf" at bounding box center [212, 201] width 101 height 8
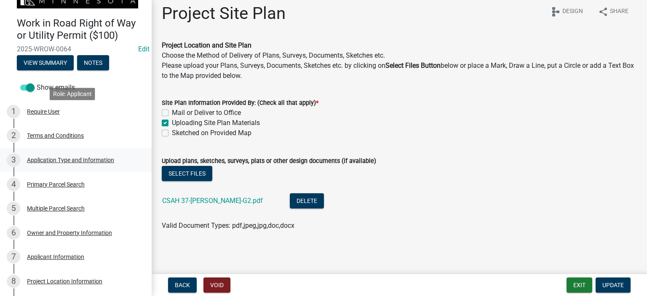
scroll to position [0, 0]
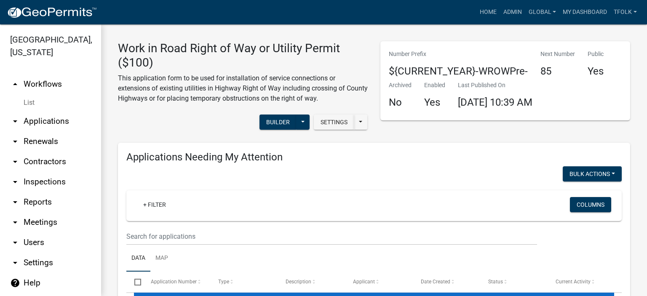
select select "3: 100"
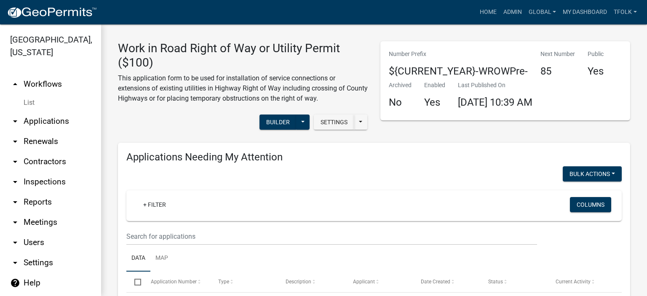
click at [52, 85] on link "arrow_drop_up Workflows" at bounding box center [50, 84] width 101 height 20
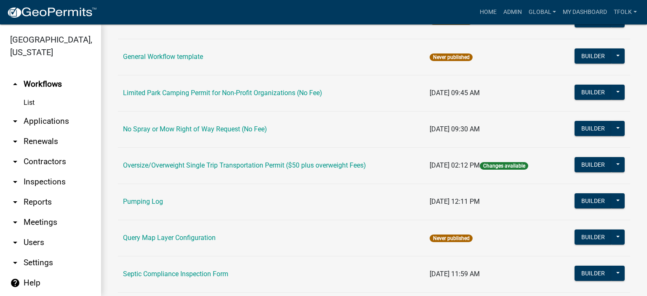
scroll to position [295, 0]
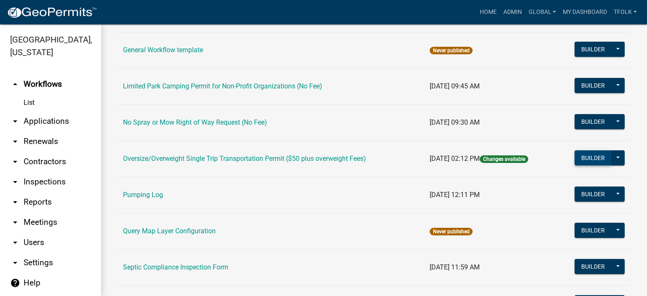
click at [575, 161] on button "Builder" at bounding box center [593, 157] width 37 height 15
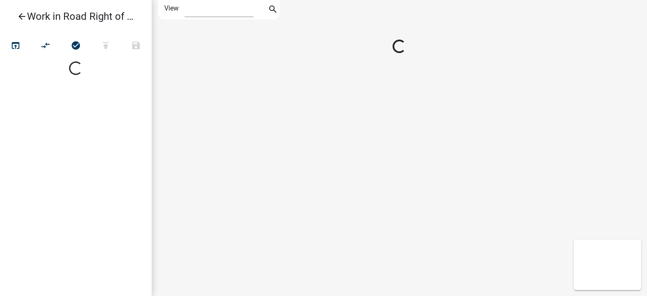
select select "1"
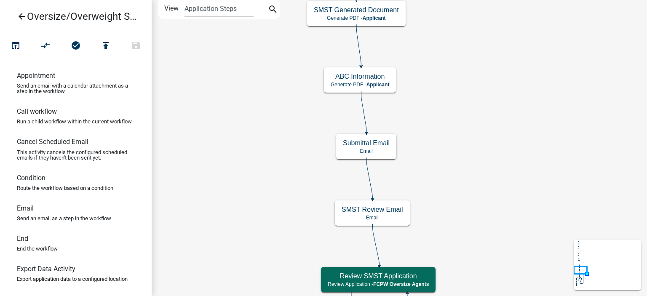
click at [20, 16] on icon "arrow_back" at bounding box center [22, 17] width 10 height 12
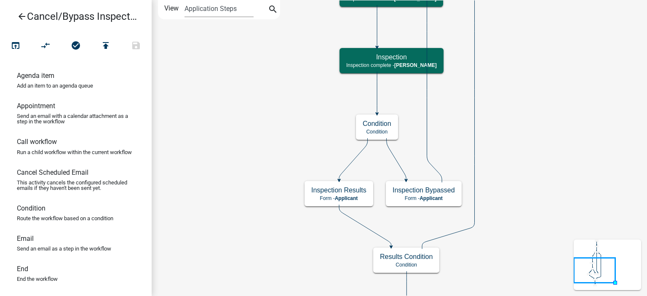
click at [236, 184] on icon "Start Start - Applicant Request Inspection Inspection request - Applicant Sched…" at bounding box center [399, 169] width 495 height 339
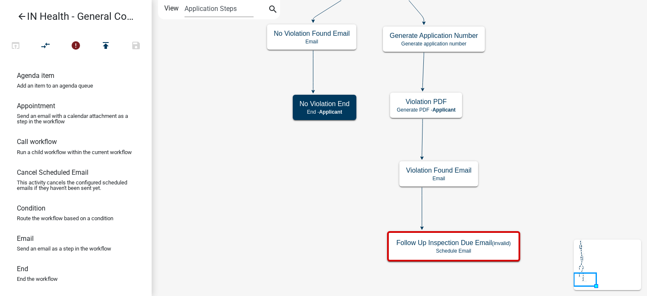
scroll to position [247, 0]
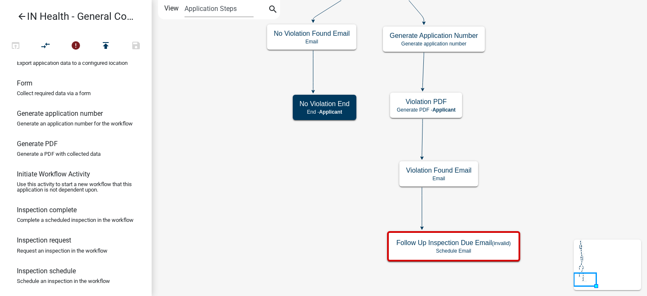
click at [249, 206] on icon "Start Start - Applicant Complaint Form Introduction Form - Applicant Parcel sea…" at bounding box center [399, 147] width 495 height 295
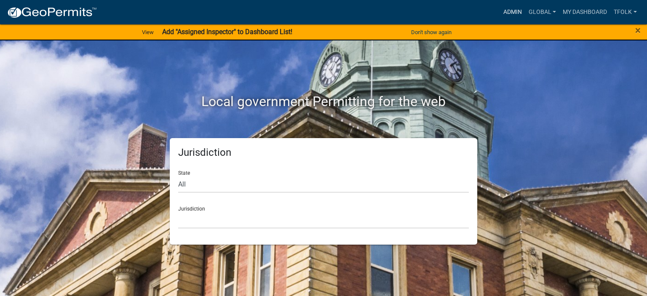
click at [512, 11] on link "Admin" at bounding box center [512, 12] width 25 height 16
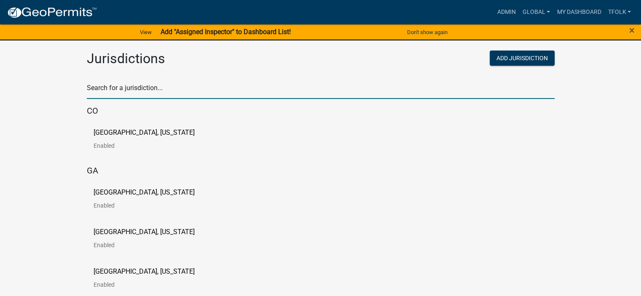
click at [318, 96] on input "text" at bounding box center [321, 90] width 468 height 17
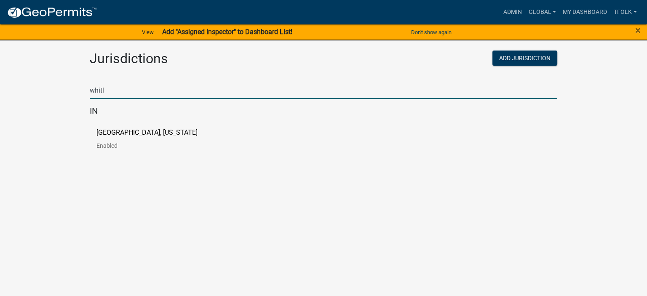
type input "whitl"
click at [110, 138] on link "[GEOGRAPHIC_DATA], [US_STATE] Enabled" at bounding box center [153, 142] width 115 height 26
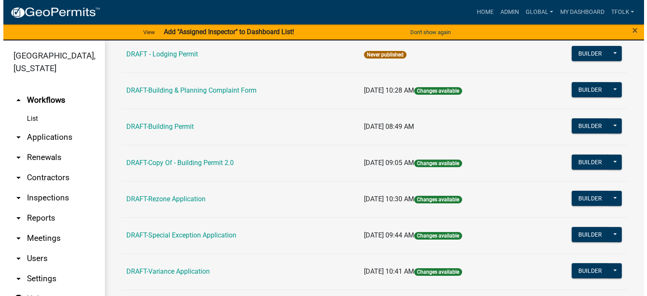
scroll to position [120, 0]
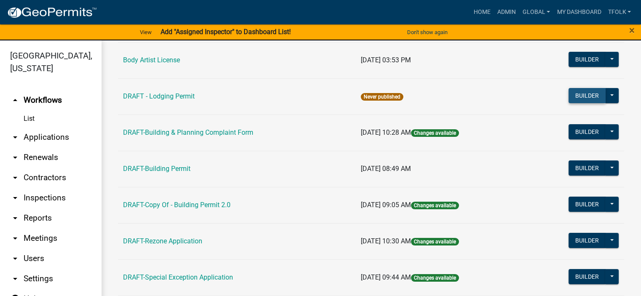
click at [578, 92] on button "Builder" at bounding box center [586, 95] width 37 height 15
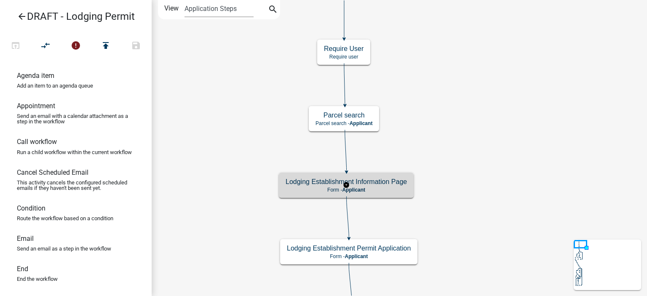
click at [404, 188] on p "Form - Applicant" at bounding box center [346, 190] width 121 height 6
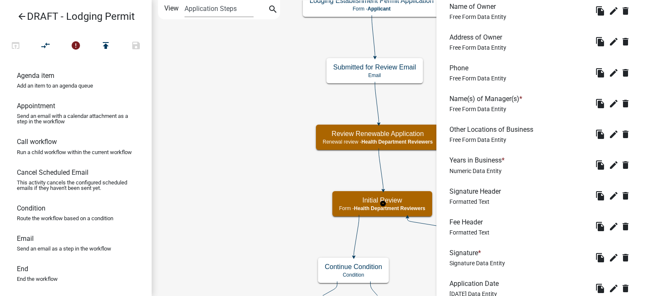
scroll to position [471, 0]
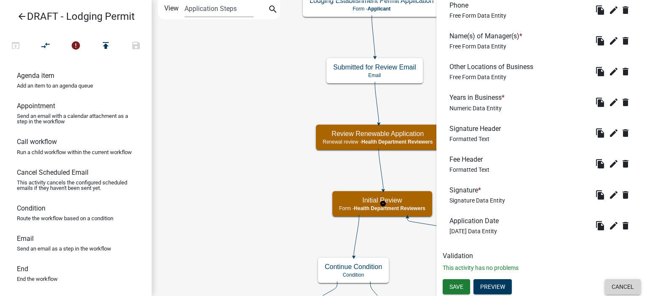
click at [629, 285] on button "Cancel" at bounding box center [623, 286] width 36 height 15
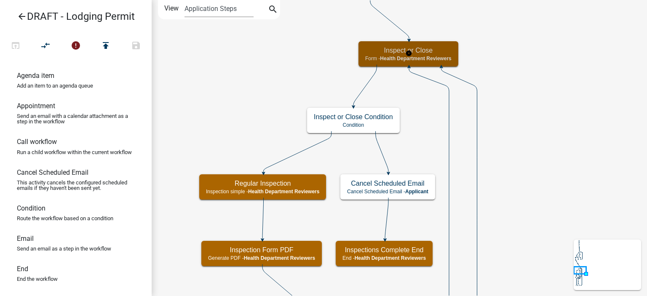
click at [397, 59] on span "Health Department Reviewers" at bounding box center [415, 59] width 71 height 6
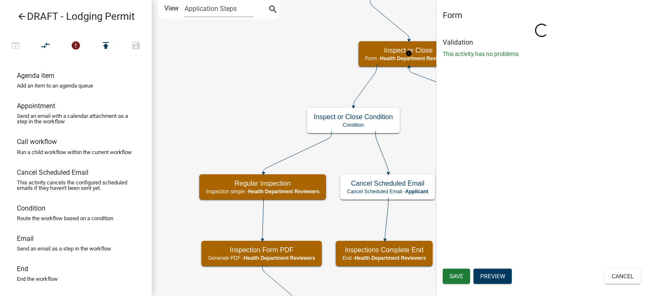
select select "60F54440-8917-46C4-B544-2A40D31E0104"
select select "755bb8b7-da9a-4fe7-86b6-7ca338e72645"
select select "60F54440-8917-46C4-B544-2A40D31E0104"
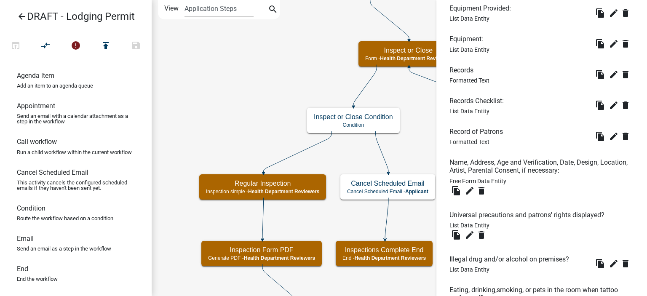
scroll to position [892, 0]
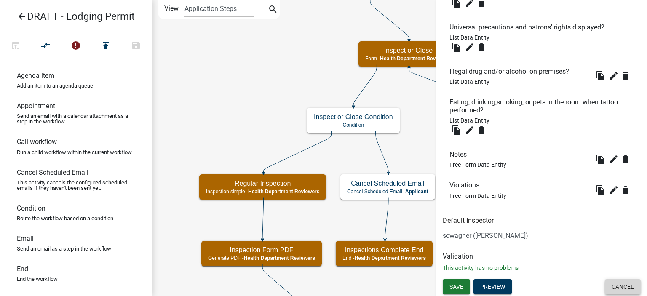
click at [621, 289] on button "Cancel" at bounding box center [623, 286] width 36 height 15
